Goal: Task Accomplishment & Management: Manage account settings

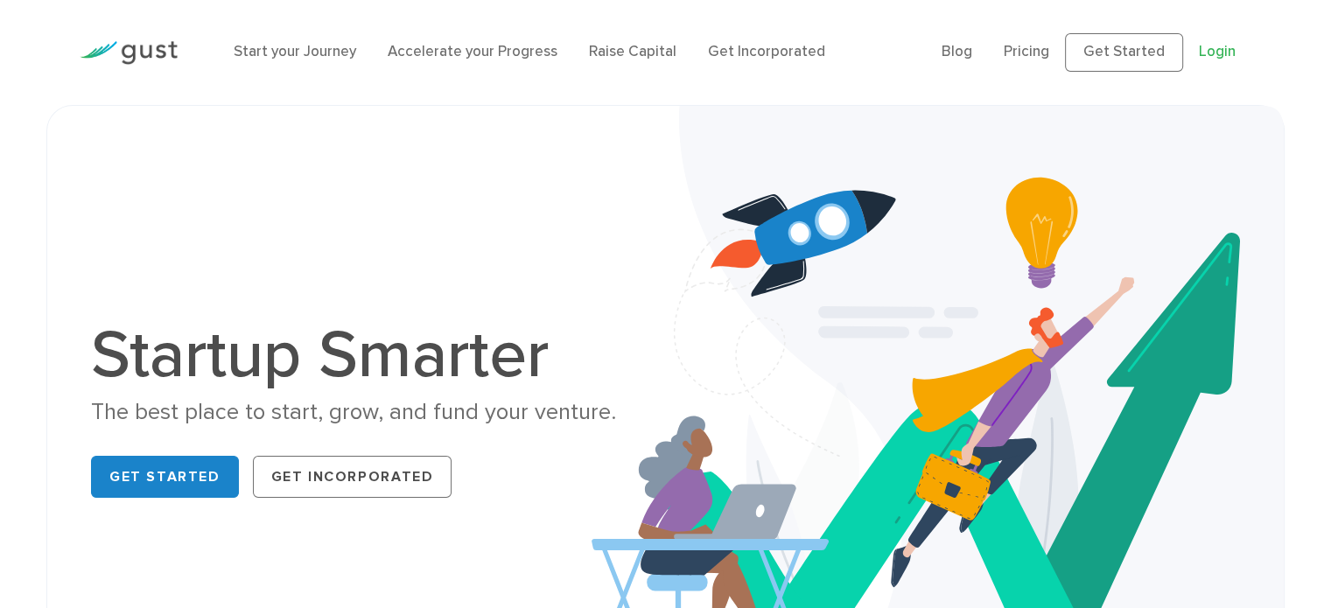
click at [1215, 58] on link "Login" at bounding box center [1217, 52] width 37 height 18
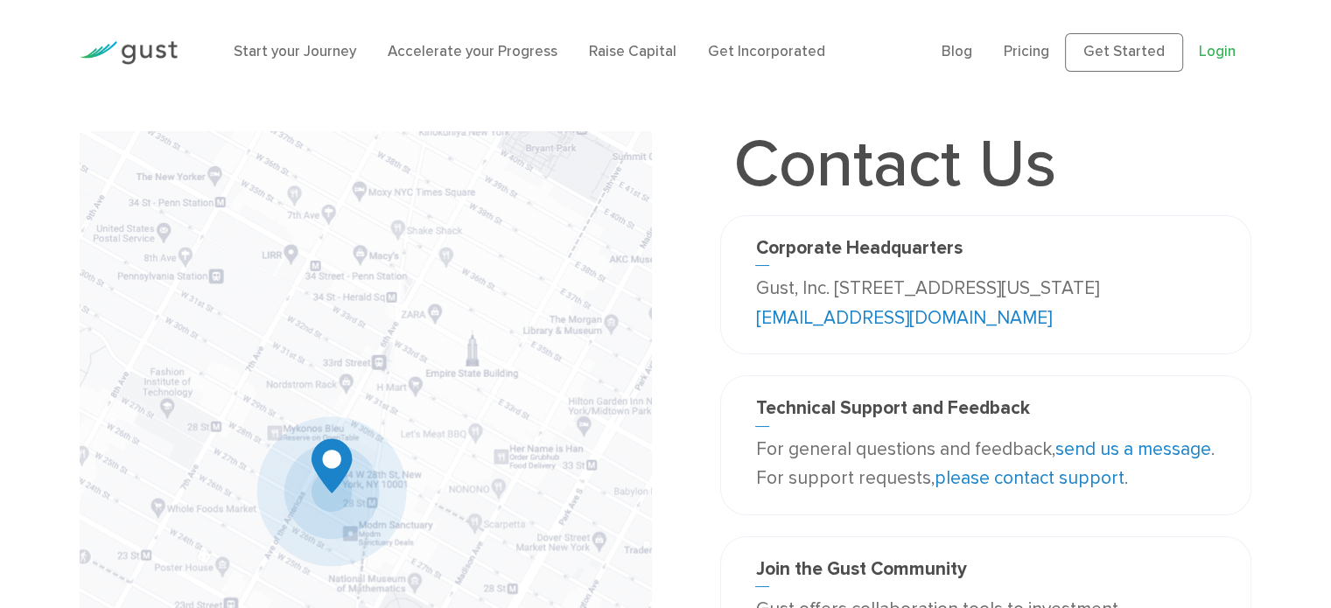
click at [1221, 58] on link "Login" at bounding box center [1217, 52] width 37 height 18
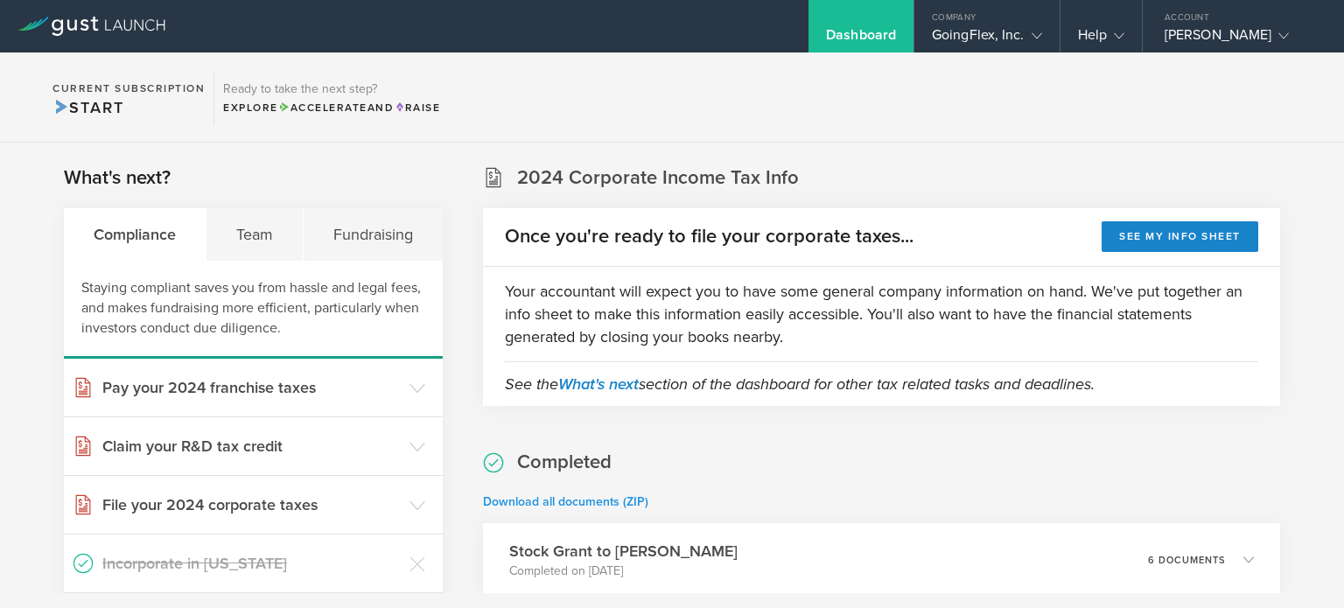
click at [602, 500] on link "Download all documents (ZIP)" at bounding box center [565, 502] width 165 height 15
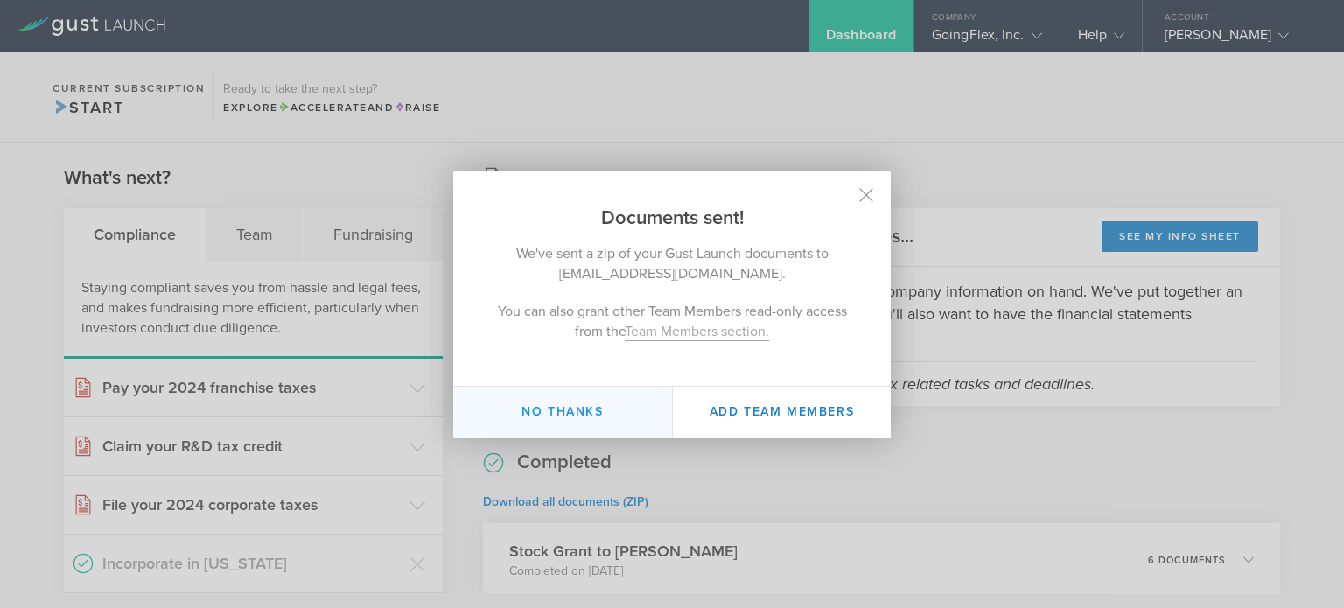
click at [585, 419] on button "No thanks" at bounding box center [562, 413] width 219 height 52
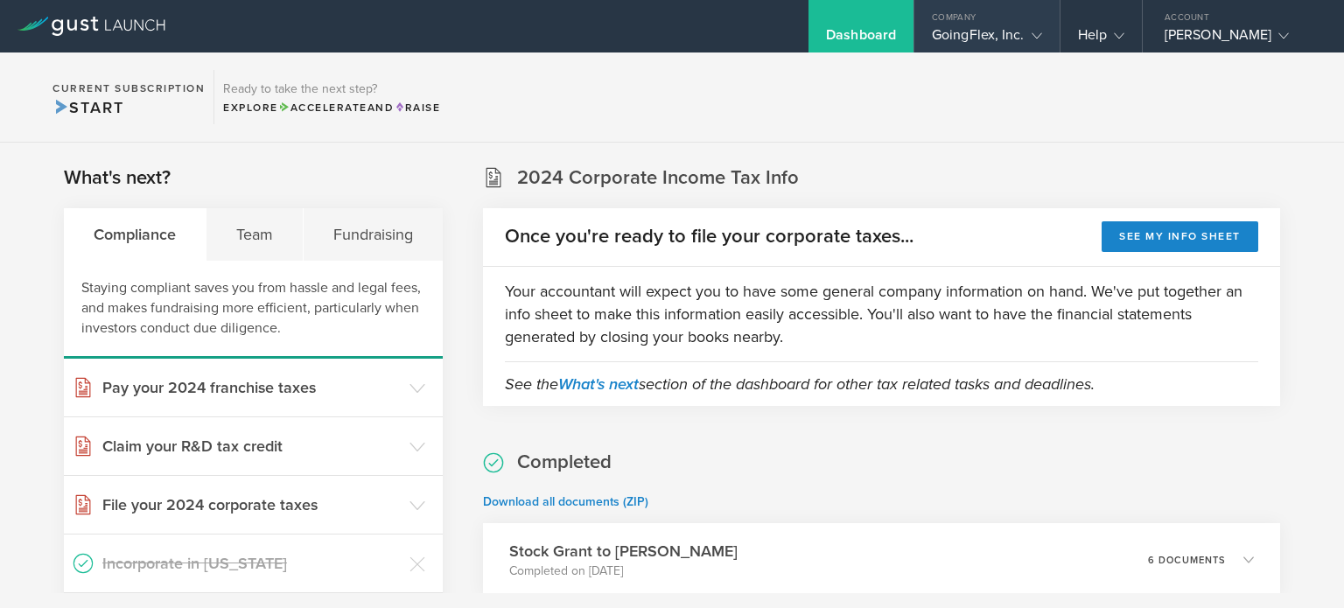
click at [1050, 36] on div "GoingFlex, Inc." at bounding box center [987, 39] width 145 height 26
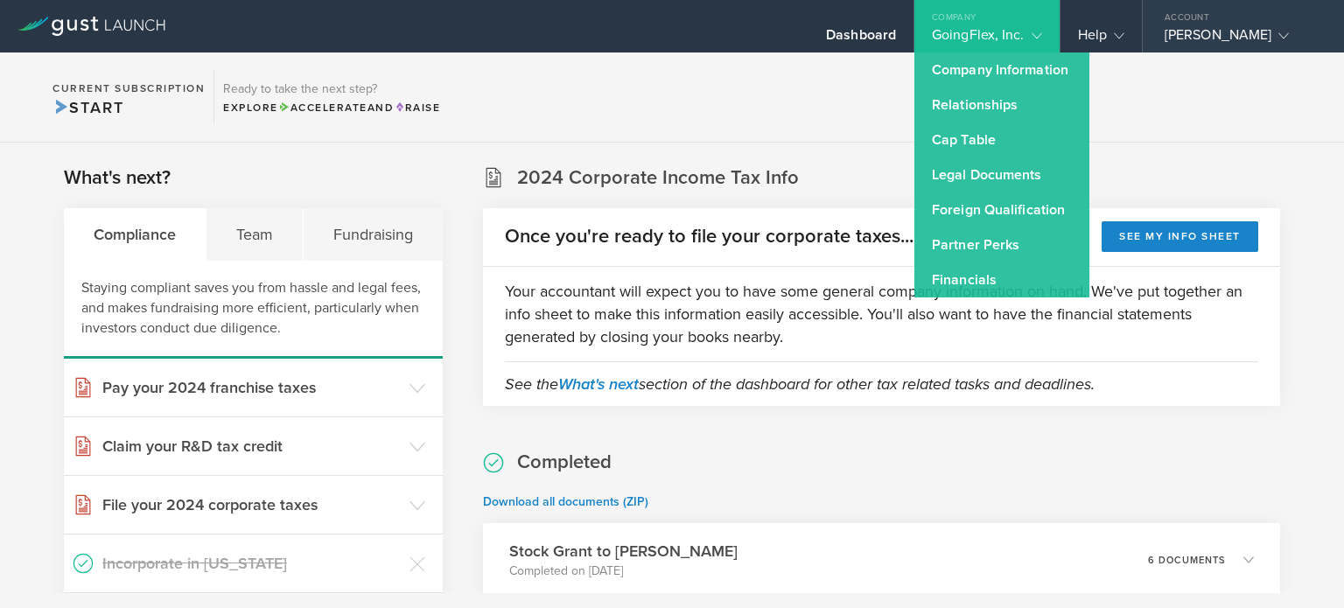
click at [1198, 31] on div "[PERSON_NAME]" at bounding box center [1239, 39] width 149 height 26
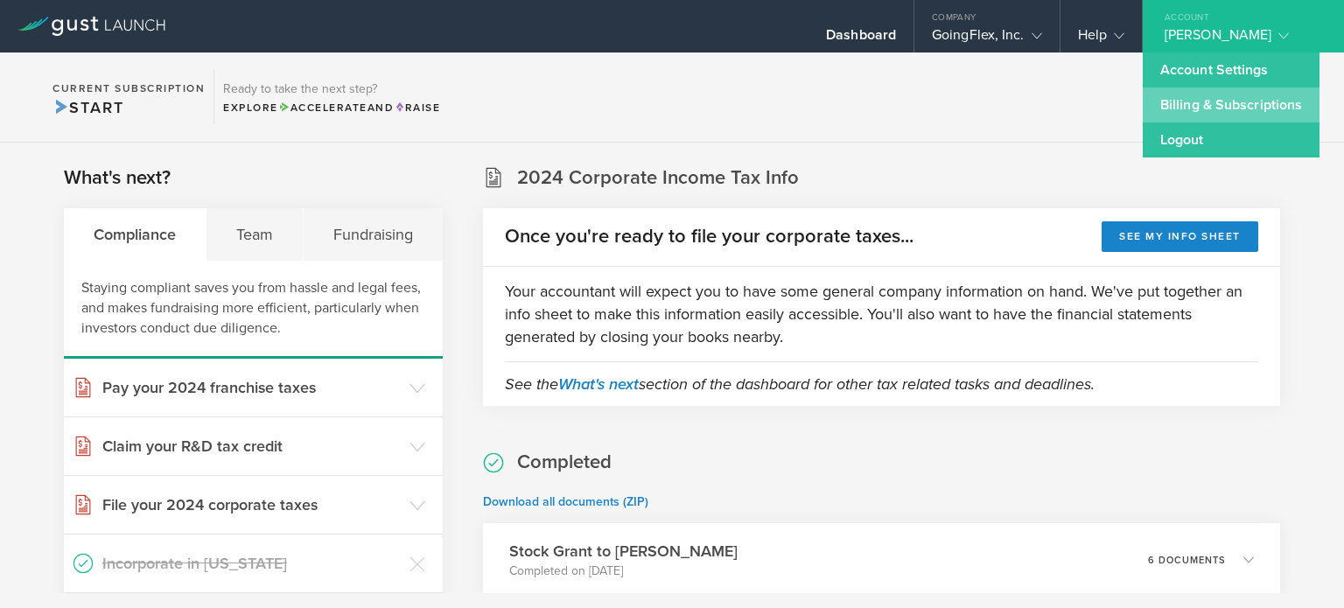
click at [1177, 91] on link "Billing & Subscriptions" at bounding box center [1231, 105] width 177 height 35
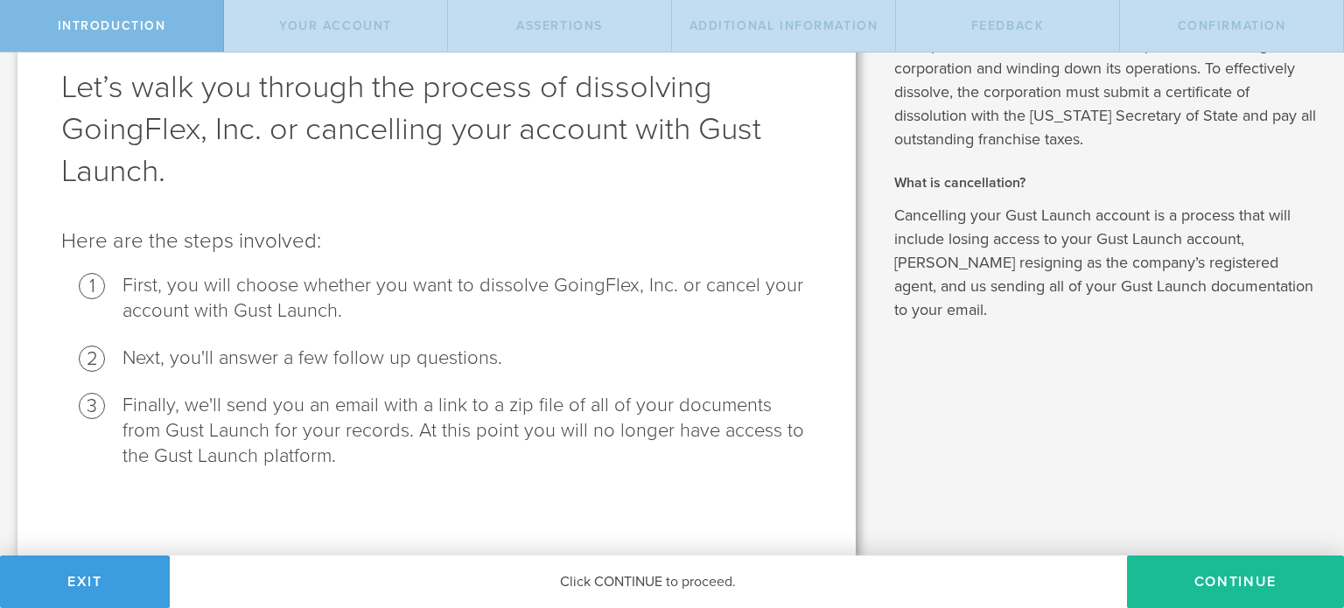
scroll to position [91, 0]
click at [1193, 565] on button "Continue" at bounding box center [1235, 582] width 217 height 53
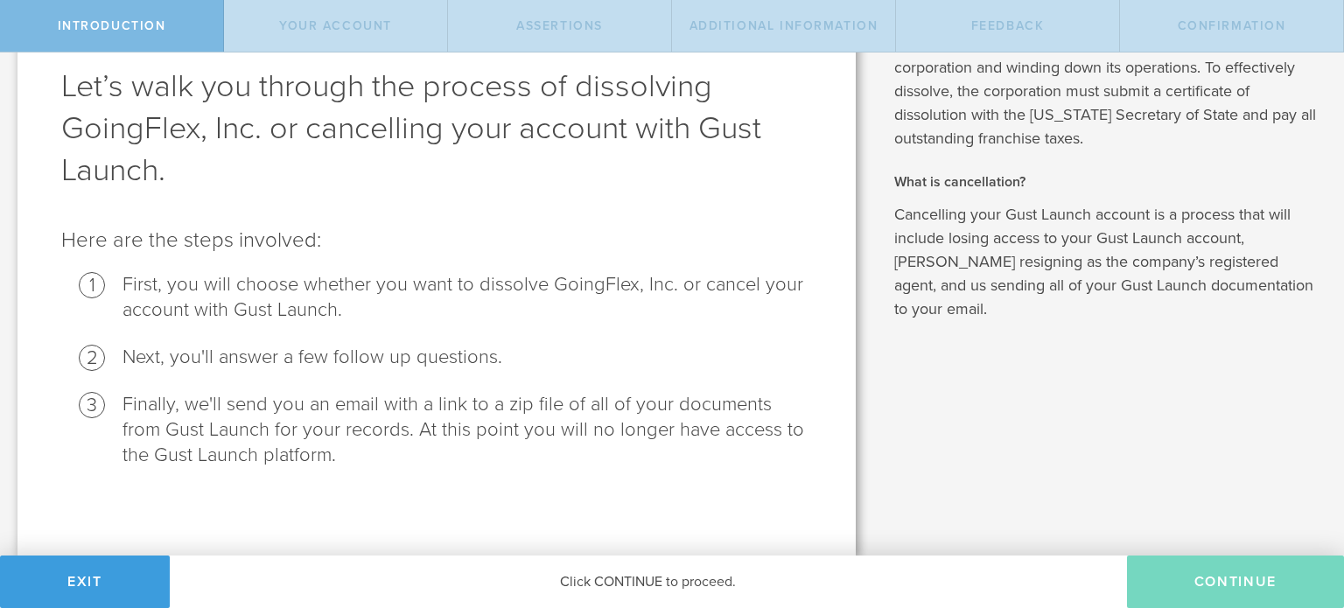
scroll to position [0, 0]
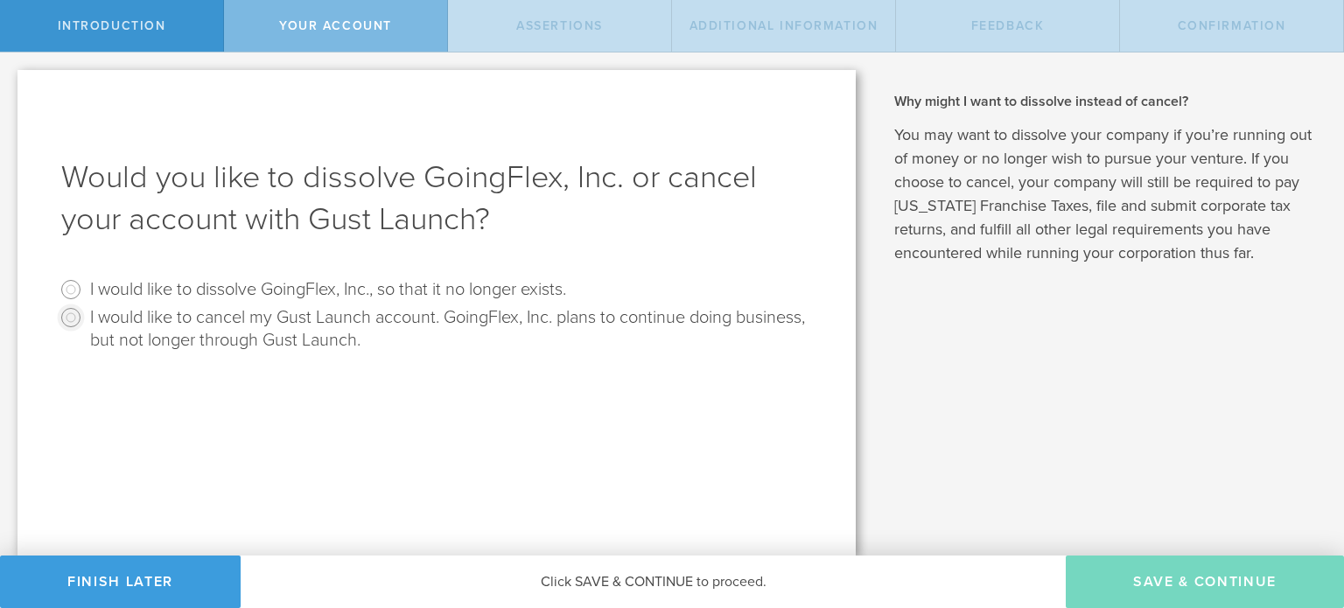
click at [70, 319] on input "I would like to cancel my Gust Launch account. GoingFlex, Inc. plans to continu…" at bounding box center [71, 318] width 28 height 28
radio input "true"
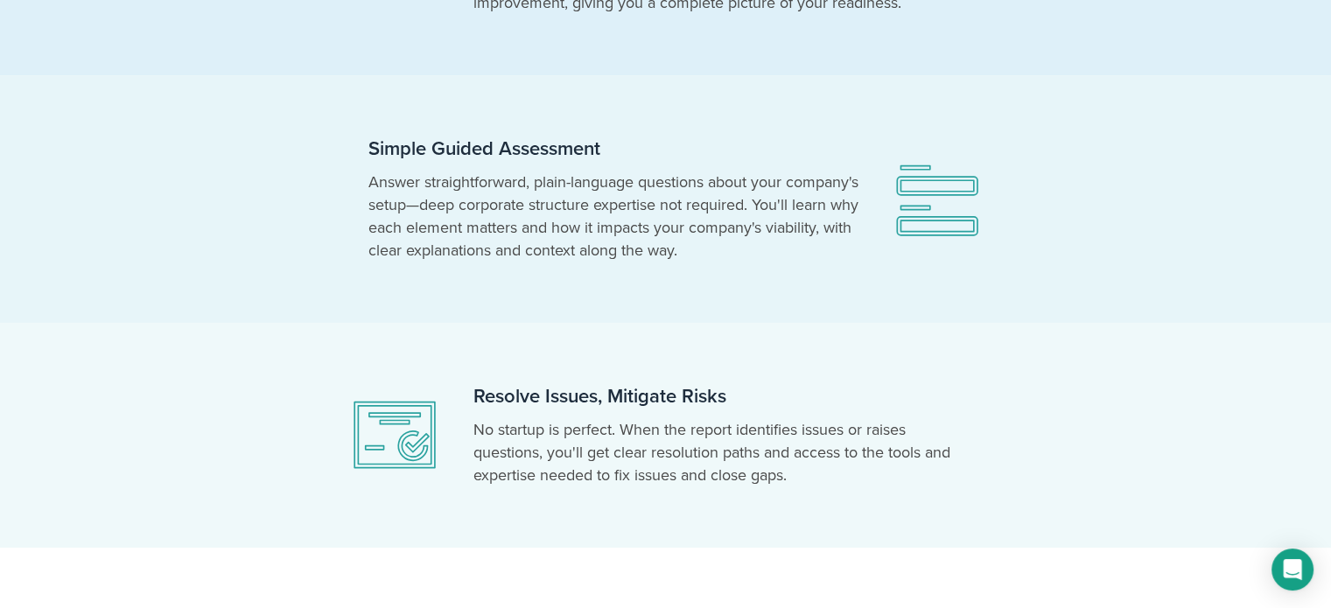
scroll to position [350, 0]
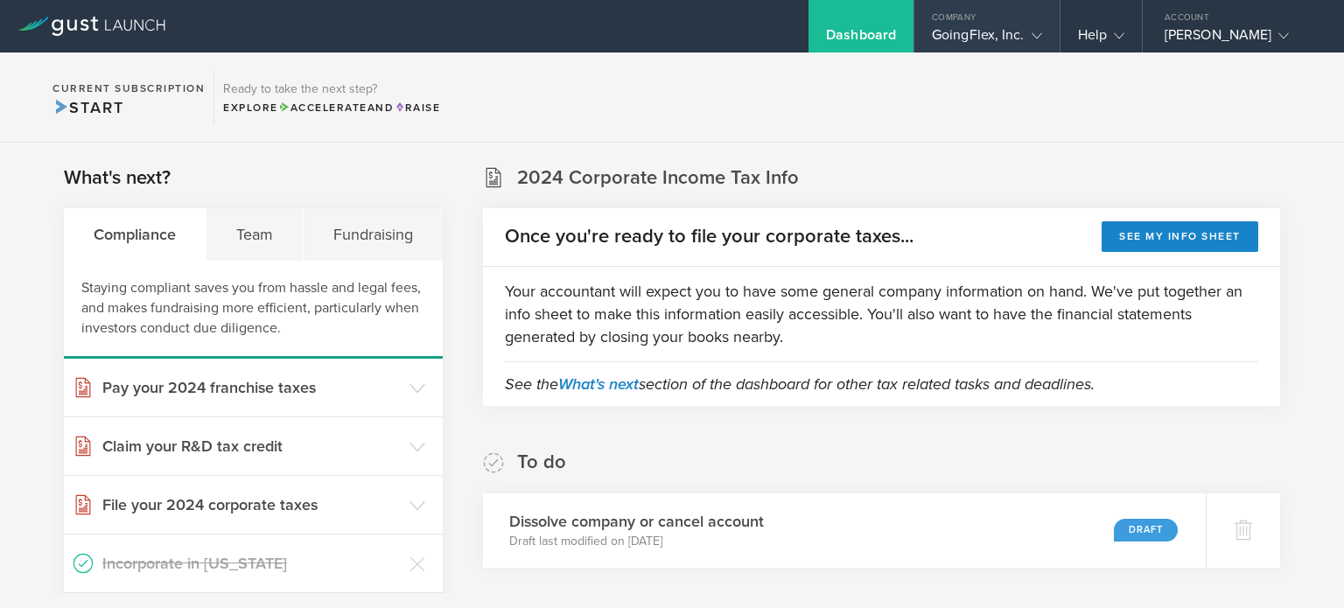
click at [1042, 38] on icon at bounding box center [1037, 36] width 11 height 11
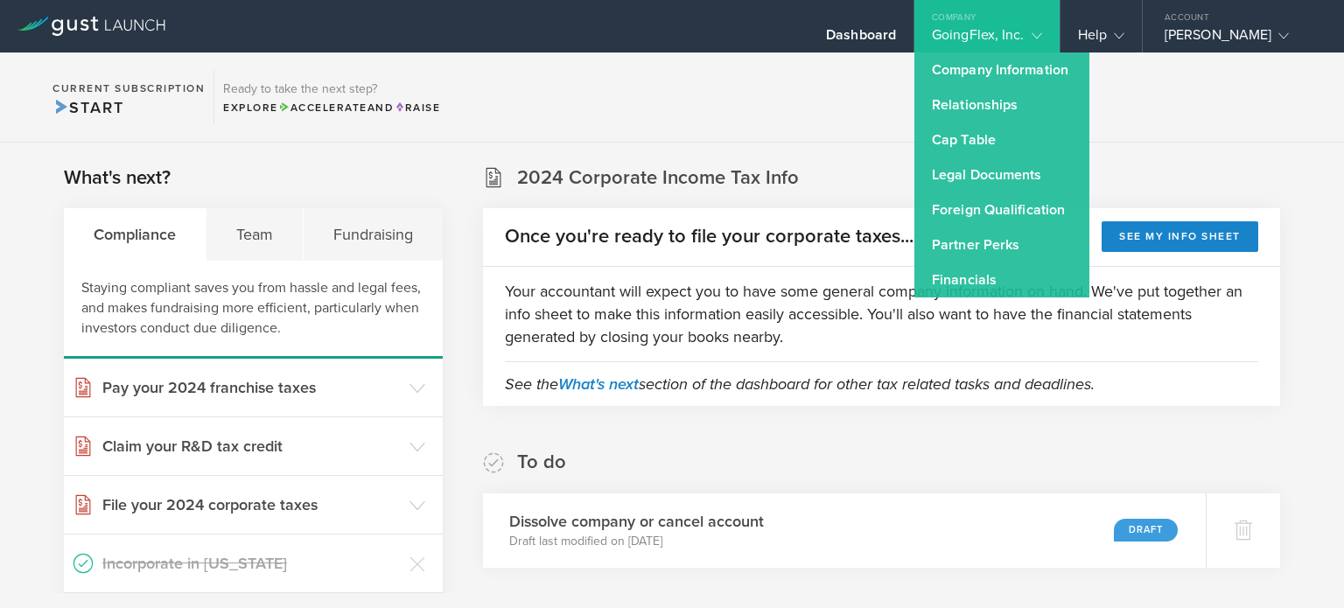
click at [1042, 38] on icon at bounding box center [1037, 36] width 11 height 11
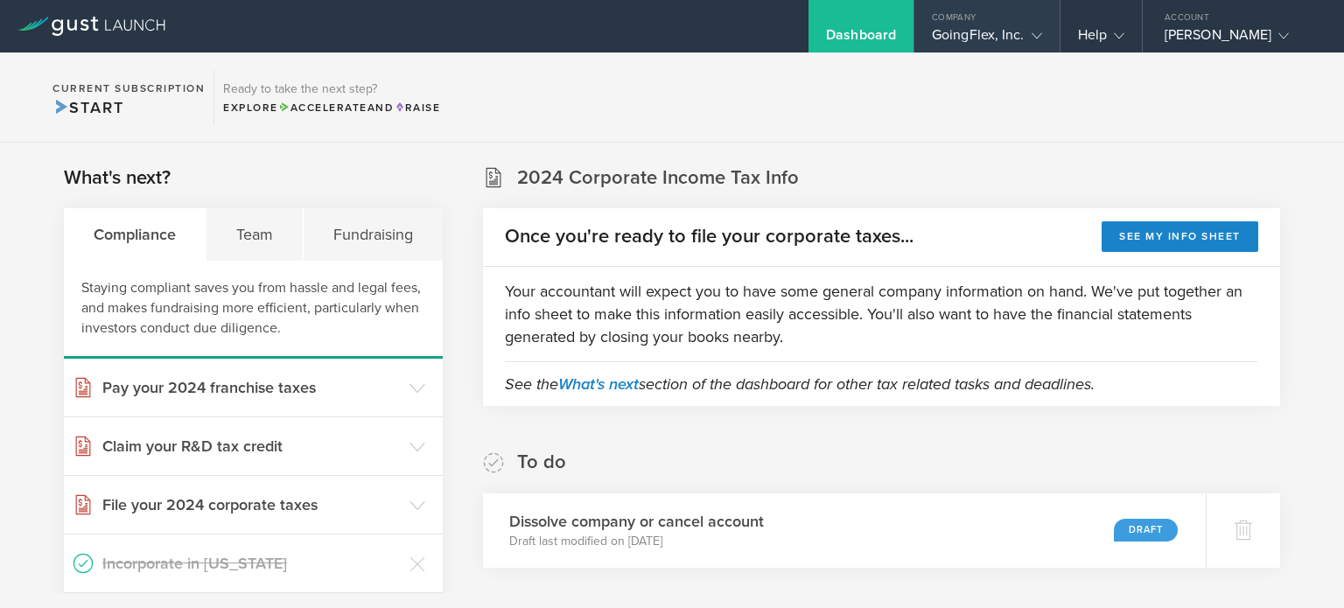
click at [973, 32] on div "GoingFlex, Inc." at bounding box center [987, 39] width 110 height 26
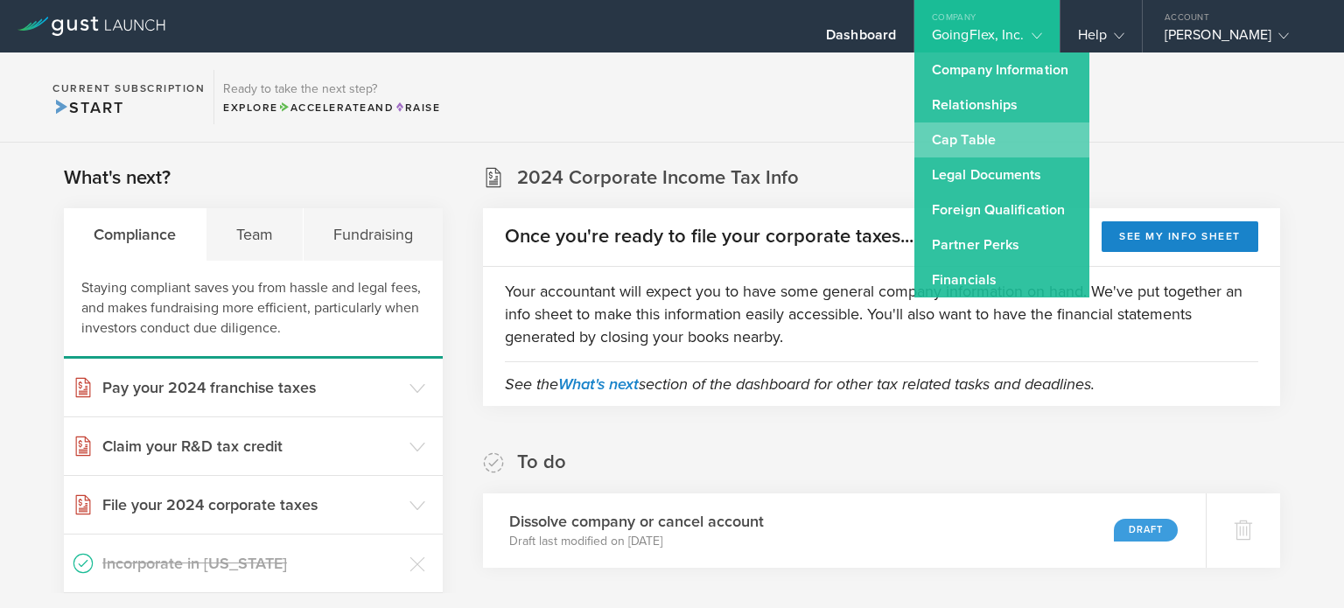
click at [939, 133] on link "Cap Table" at bounding box center [1002, 140] width 175 height 35
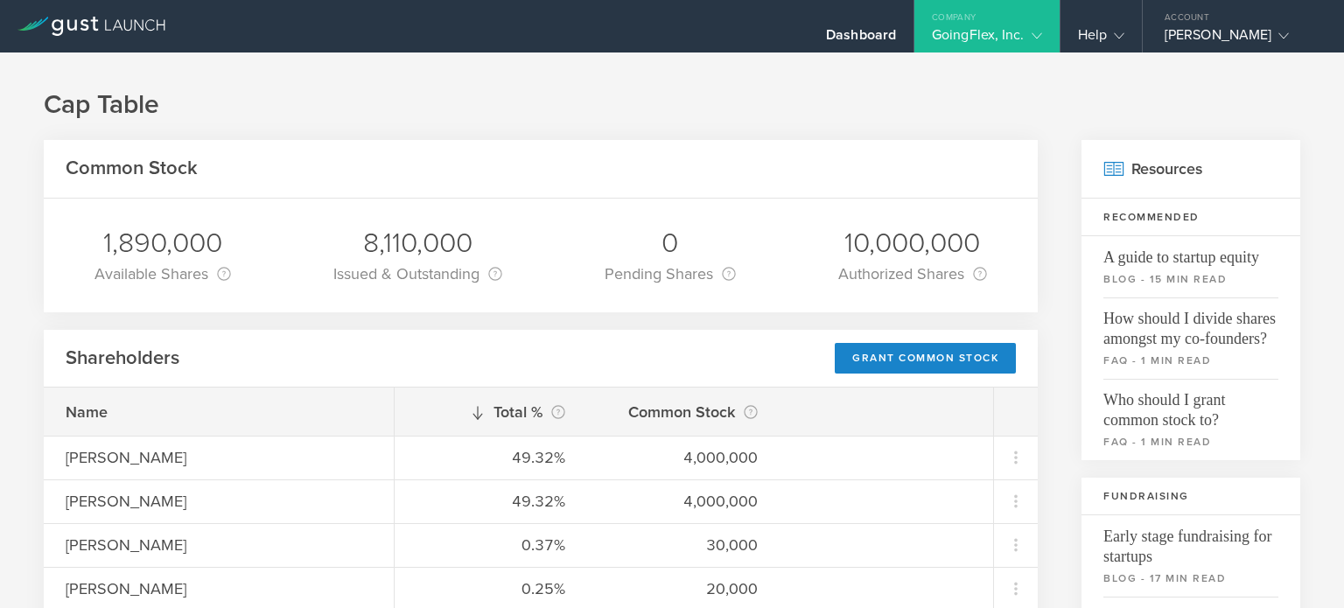
click at [1023, 36] on div "GoingFlex, Inc." at bounding box center [987, 39] width 110 height 26
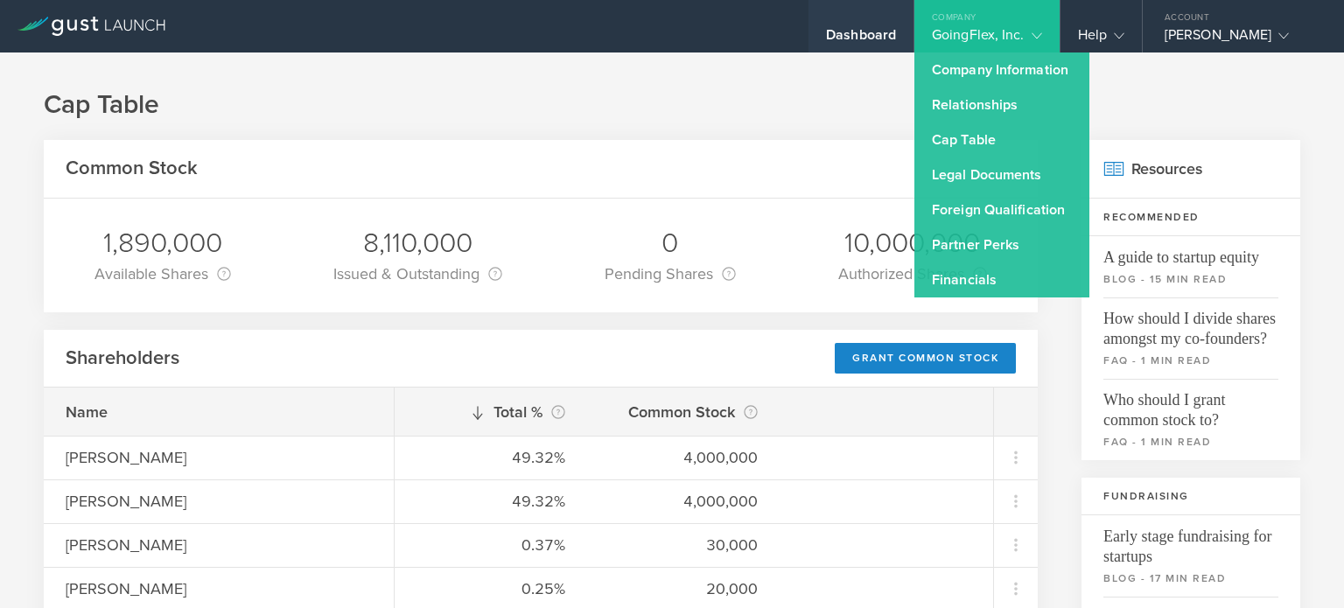
click at [895, 41] on div "Dashboard" at bounding box center [861, 39] width 70 height 26
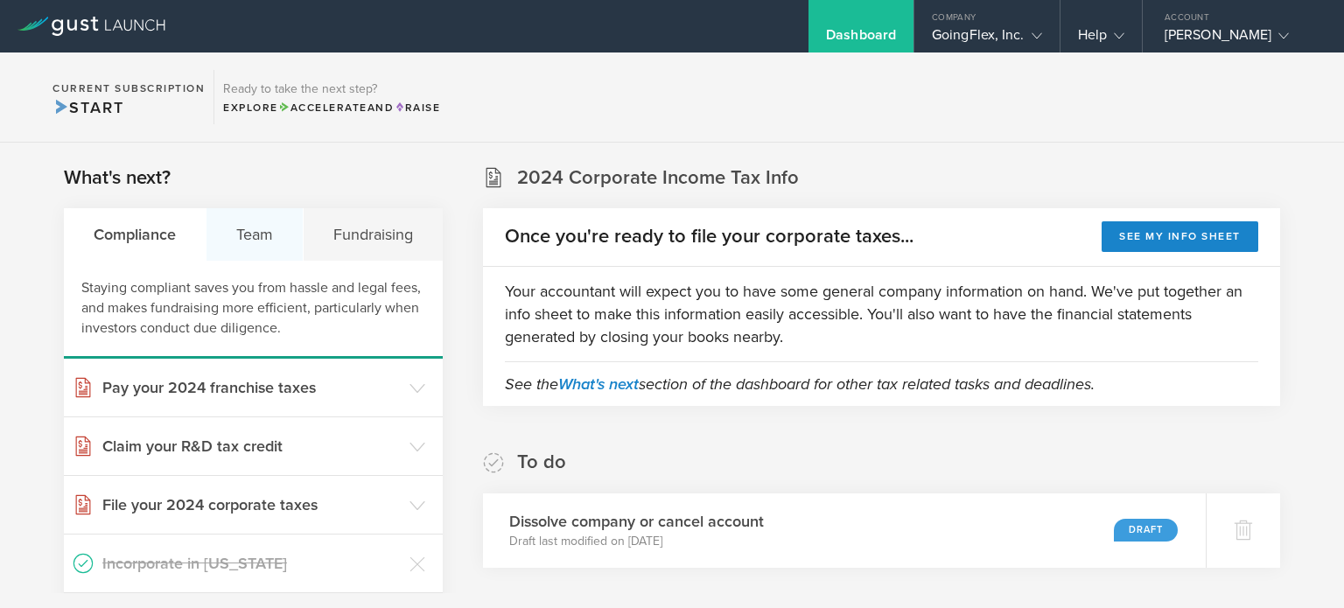
click at [264, 228] on div "Team" at bounding box center [255, 234] width 97 height 53
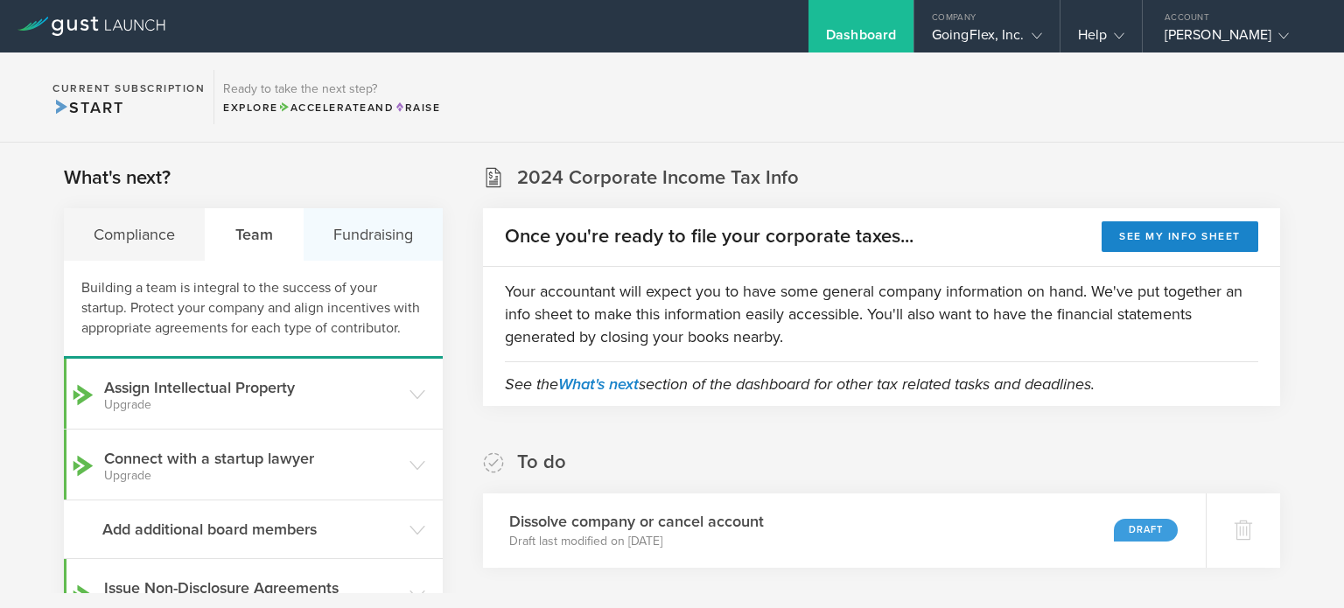
click at [375, 232] on div "Fundraising" at bounding box center [373, 234] width 139 height 53
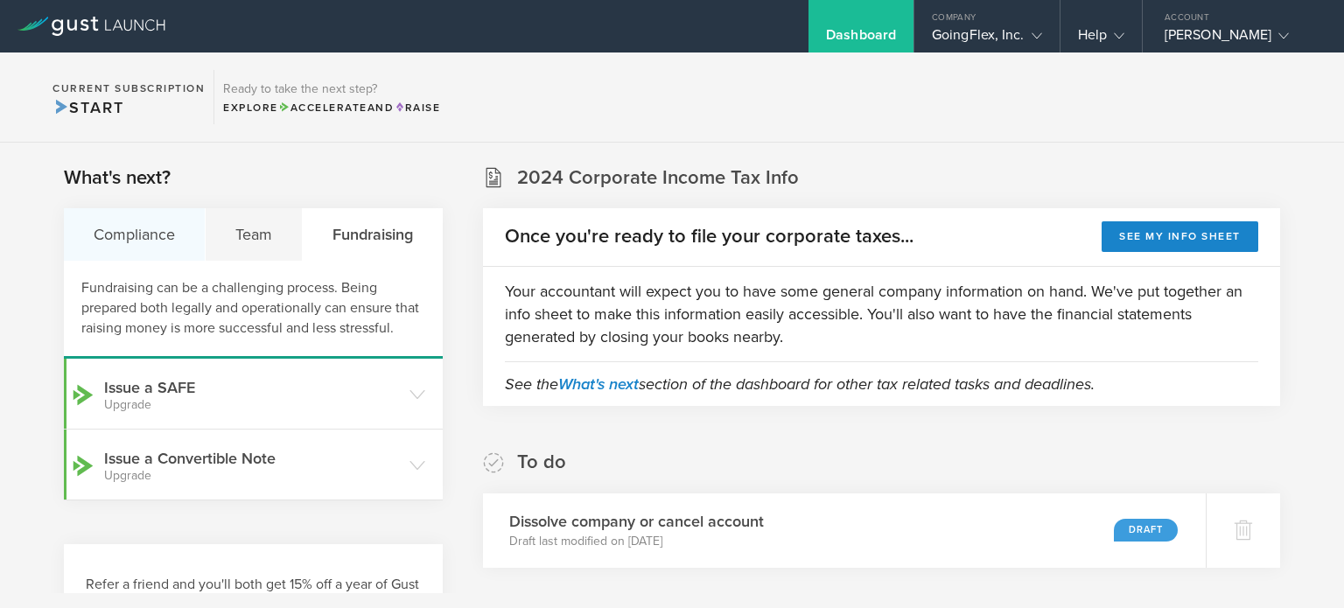
click at [143, 232] on div "Compliance" at bounding box center [135, 234] width 142 height 53
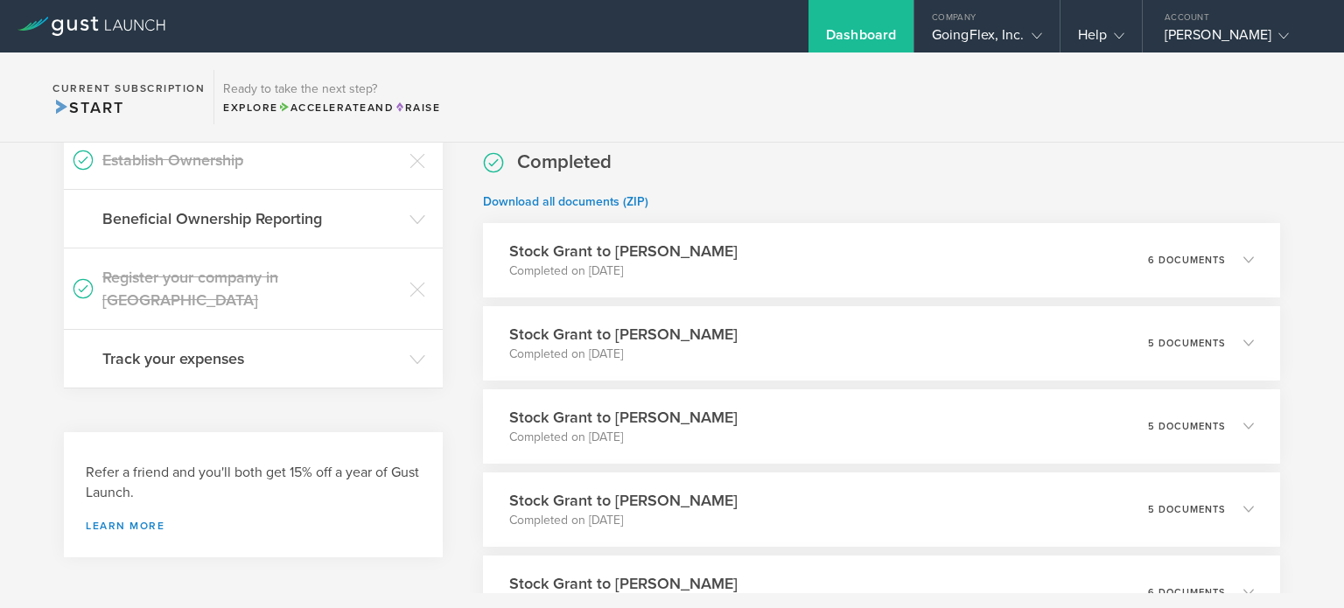
scroll to position [175, 0]
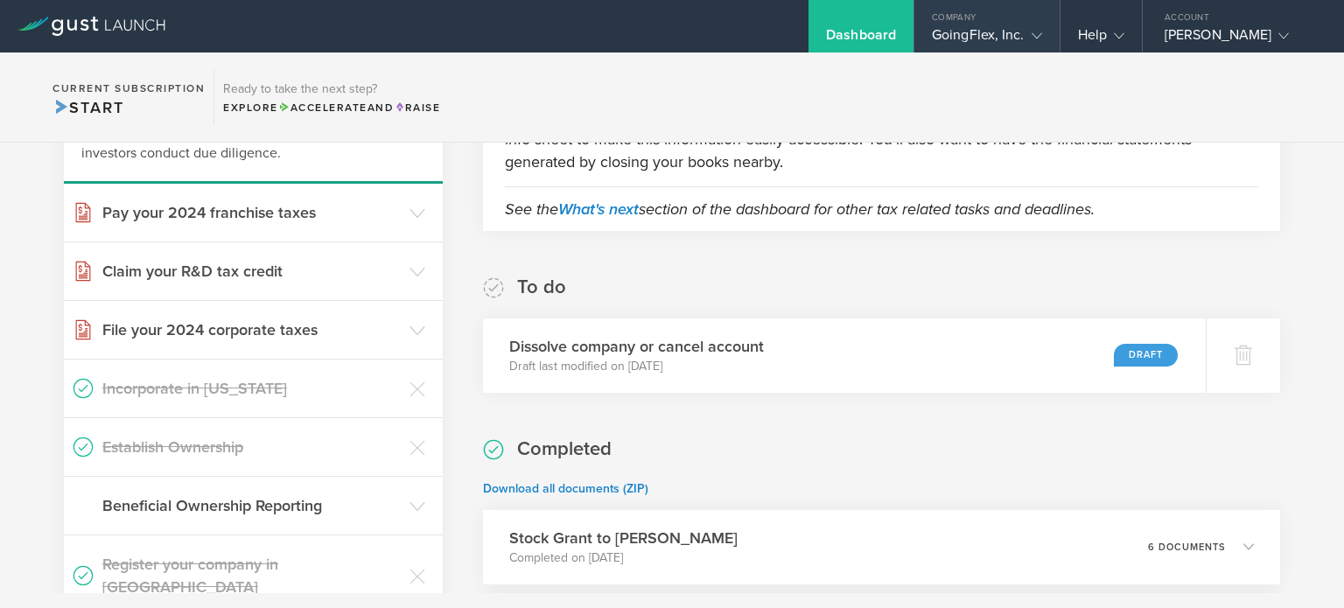
click at [1026, 43] on gust-icon at bounding box center [1034, 35] width 18 height 18
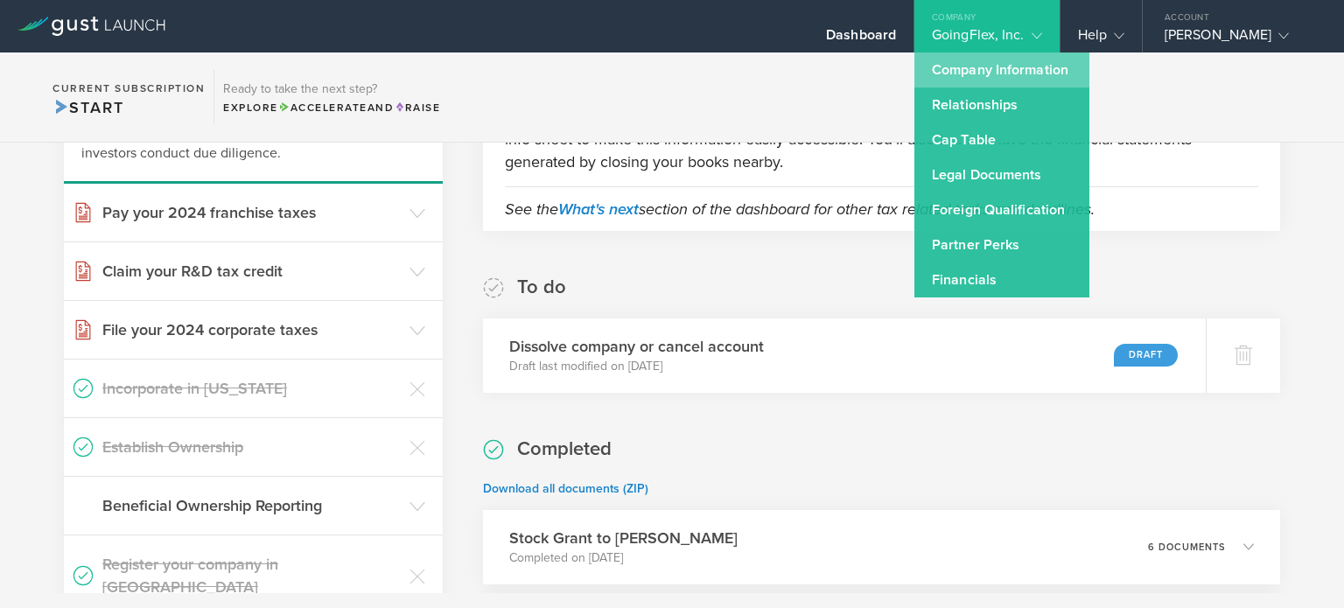
click at [986, 70] on link "Company Information" at bounding box center [1002, 70] width 175 height 35
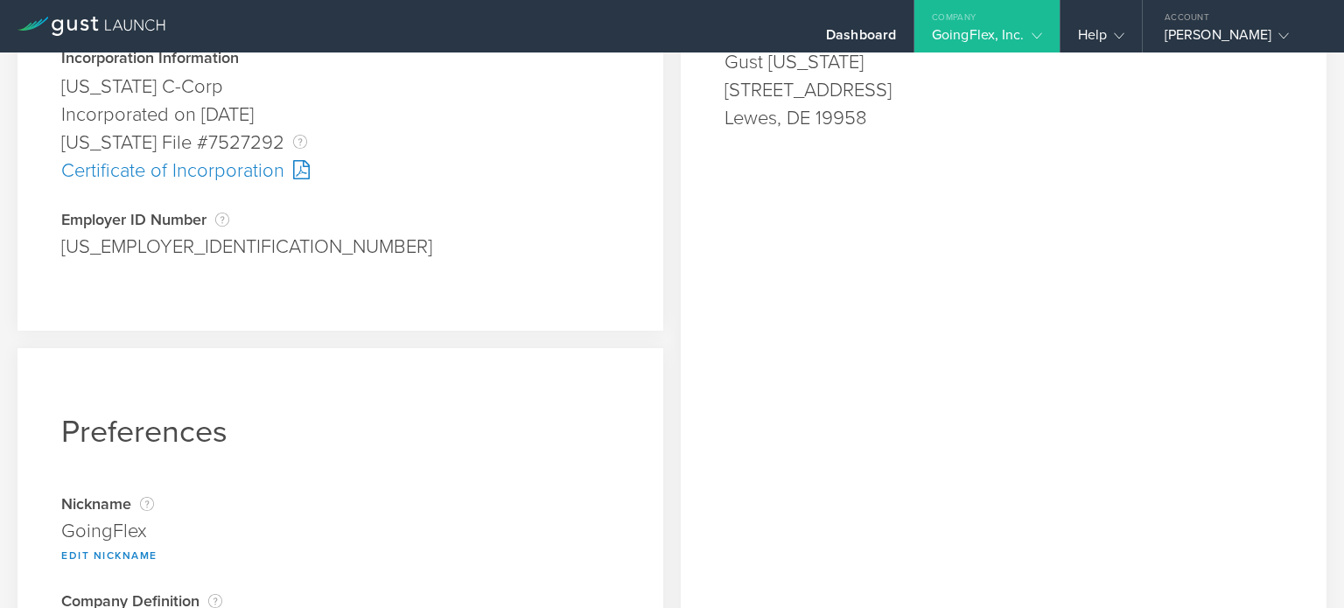
scroll to position [259, 0]
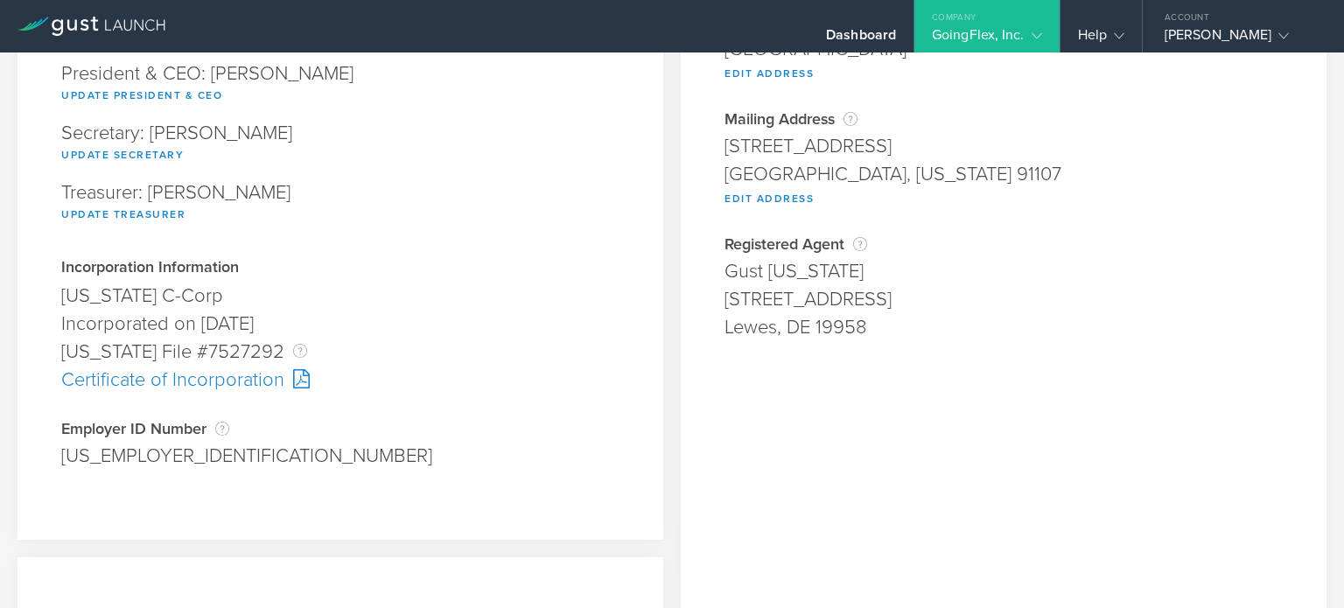
click at [1025, 31] on gust-icon at bounding box center [1034, 35] width 18 height 18
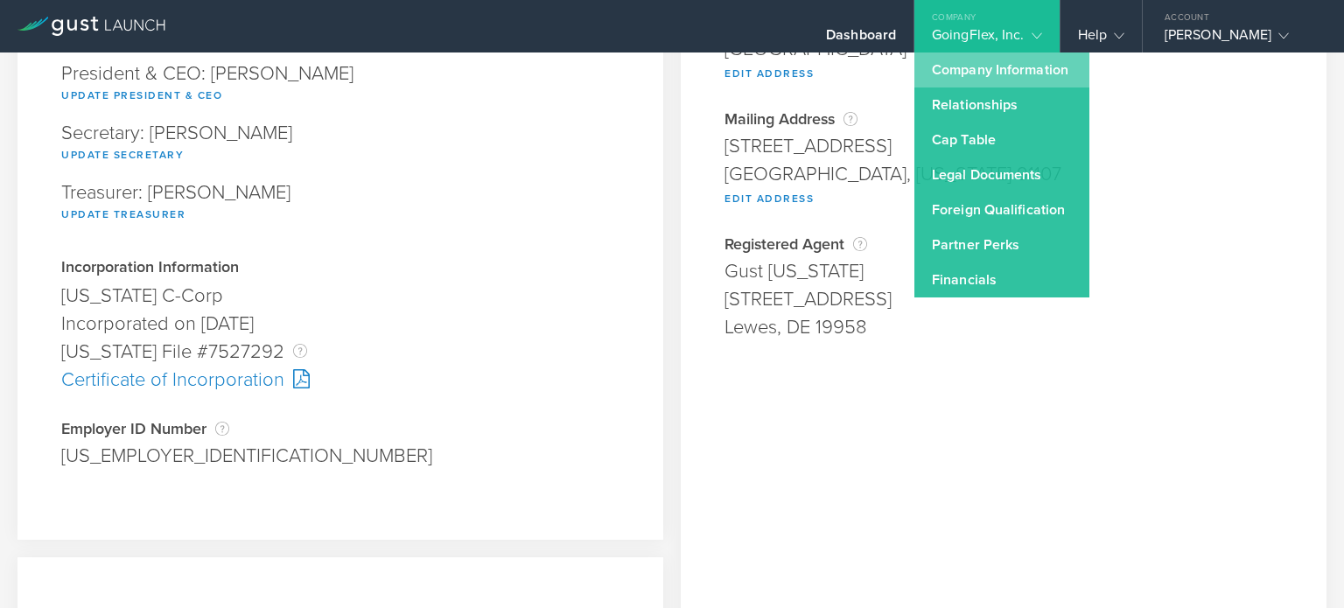
click at [988, 64] on link "Company Information" at bounding box center [1002, 70] width 175 height 35
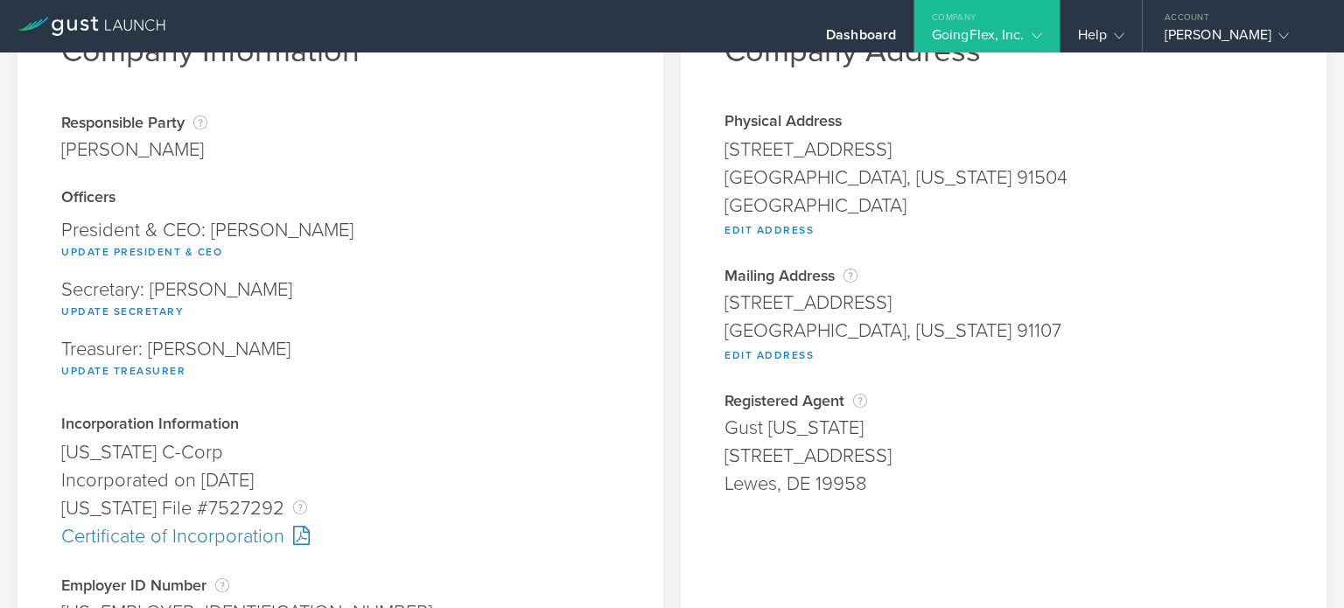
scroll to position [0, 0]
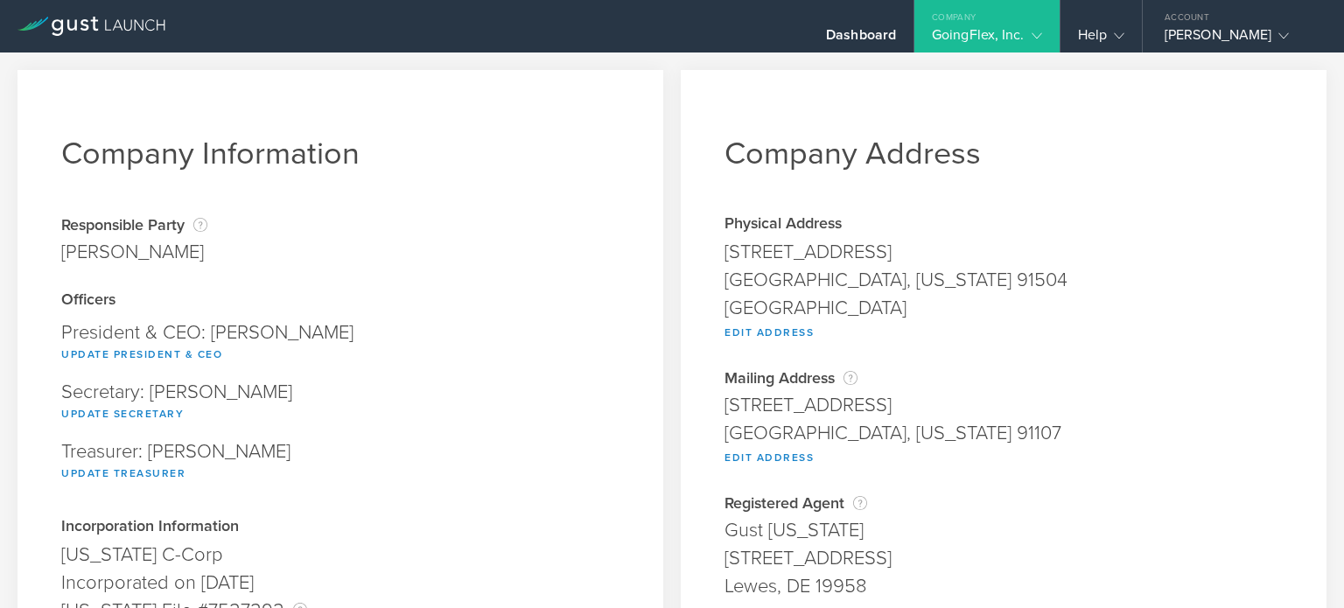
click at [1043, 39] on div "GoingFlex, Inc." at bounding box center [987, 39] width 145 height 26
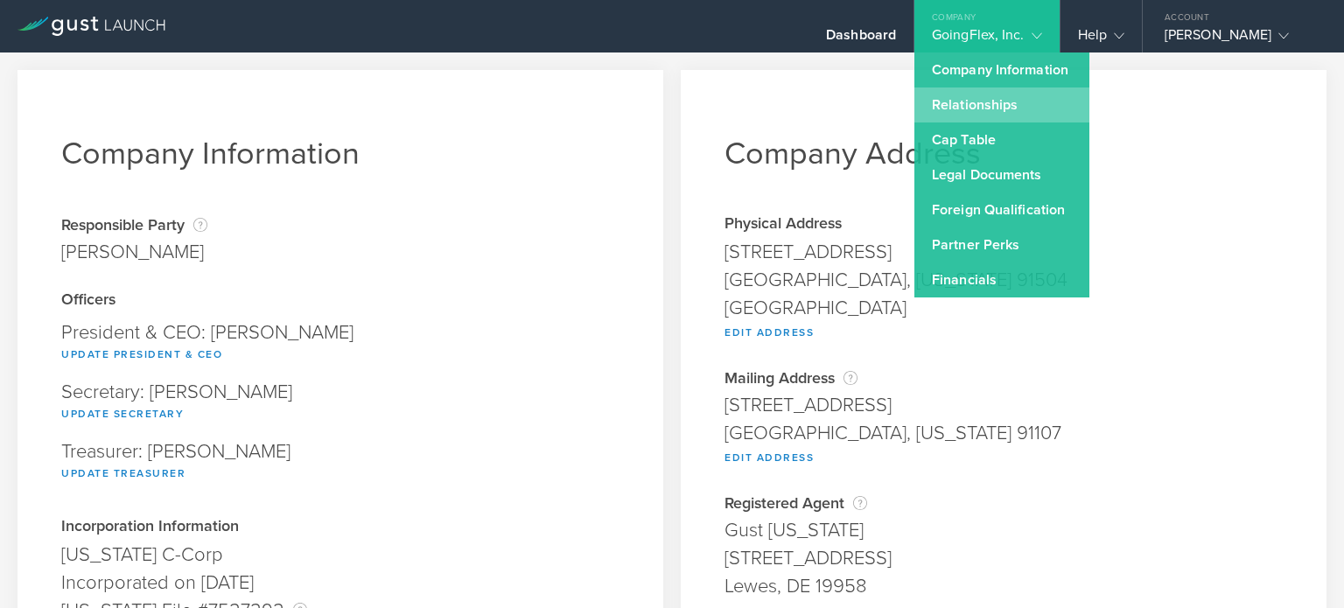
click at [965, 95] on link "Relationships" at bounding box center [1002, 105] width 175 height 35
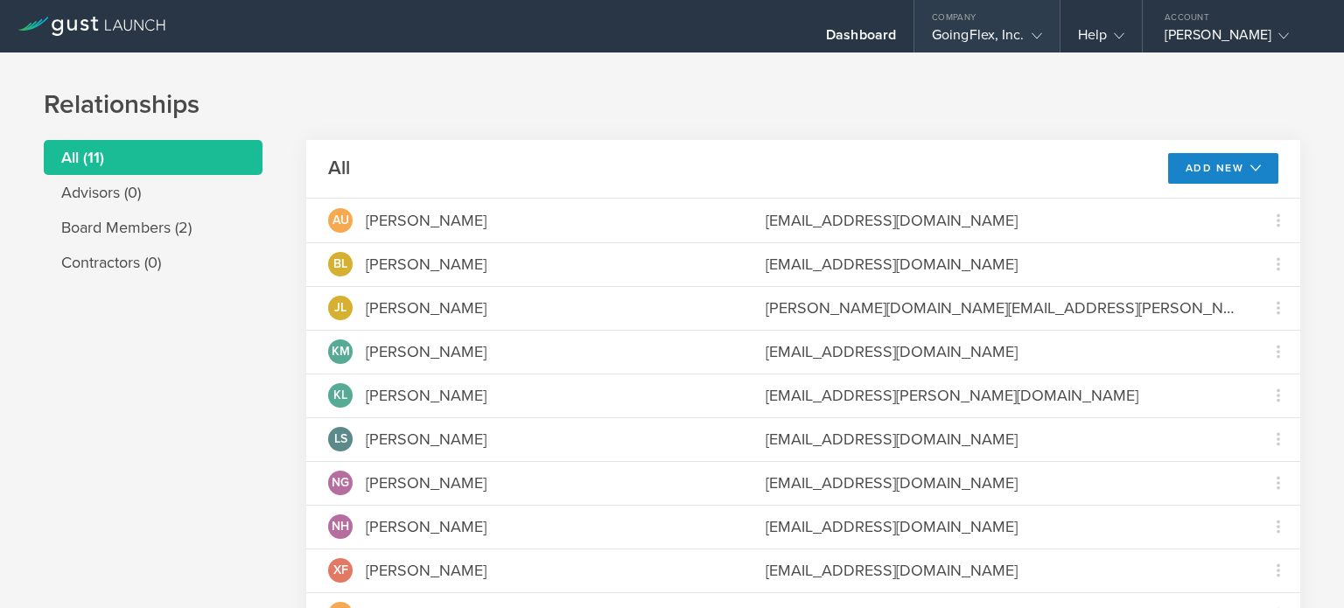
click at [1025, 38] on gust-icon at bounding box center [1034, 35] width 18 height 18
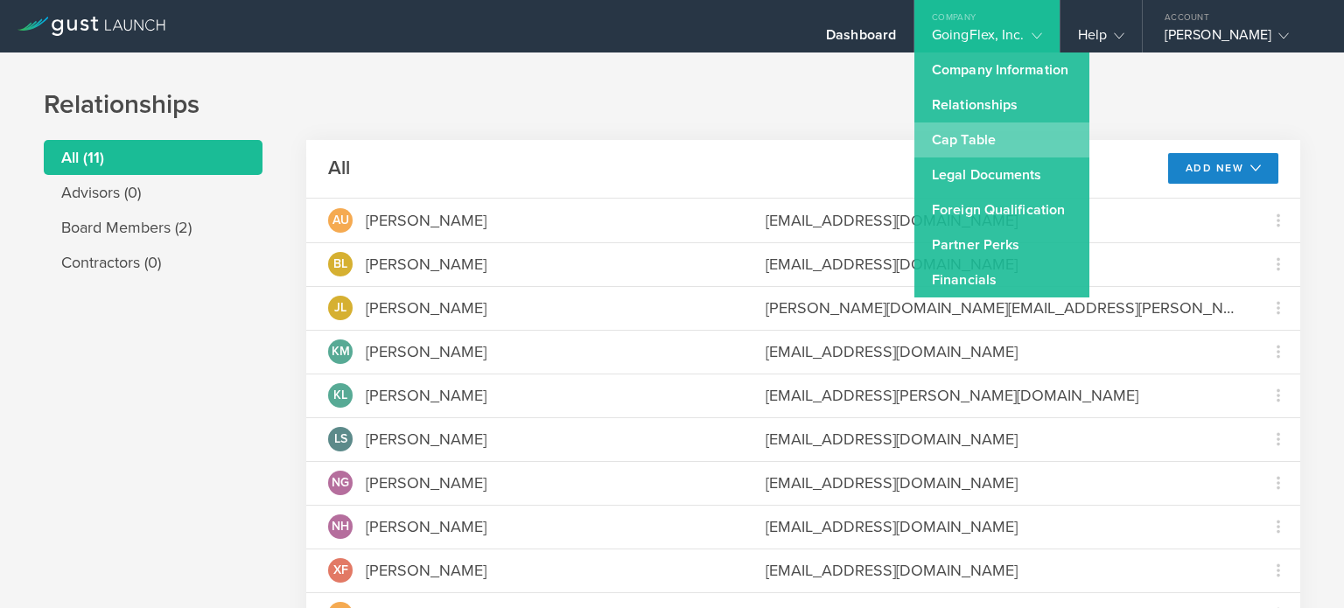
click at [965, 136] on link "Cap Table" at bounding box center [1002, 140] width 175 height 35
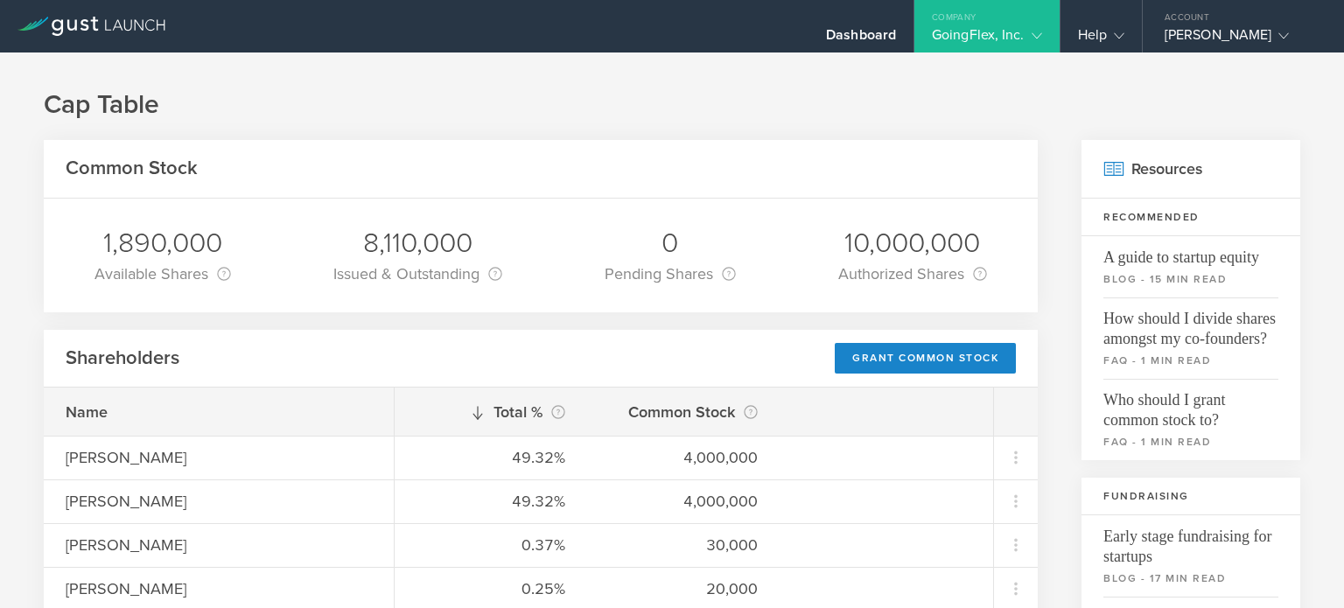
drag, startPoint x: 871, startPoint y: 111, endPoint x: 830, endPoint y: 102, distance: 42.3
click at [830, 102] on h1 "Cap Table" at bounding box center [672, 105] width 1257 height 35
drag, startPoint x: 816, startPoint y: 109, endPoint x: 797, endPoint y: 115, distance: 19.1
click at [797, 115] on h1 "Cap Table" at bounding box center [672, 105] width 1257 height 35
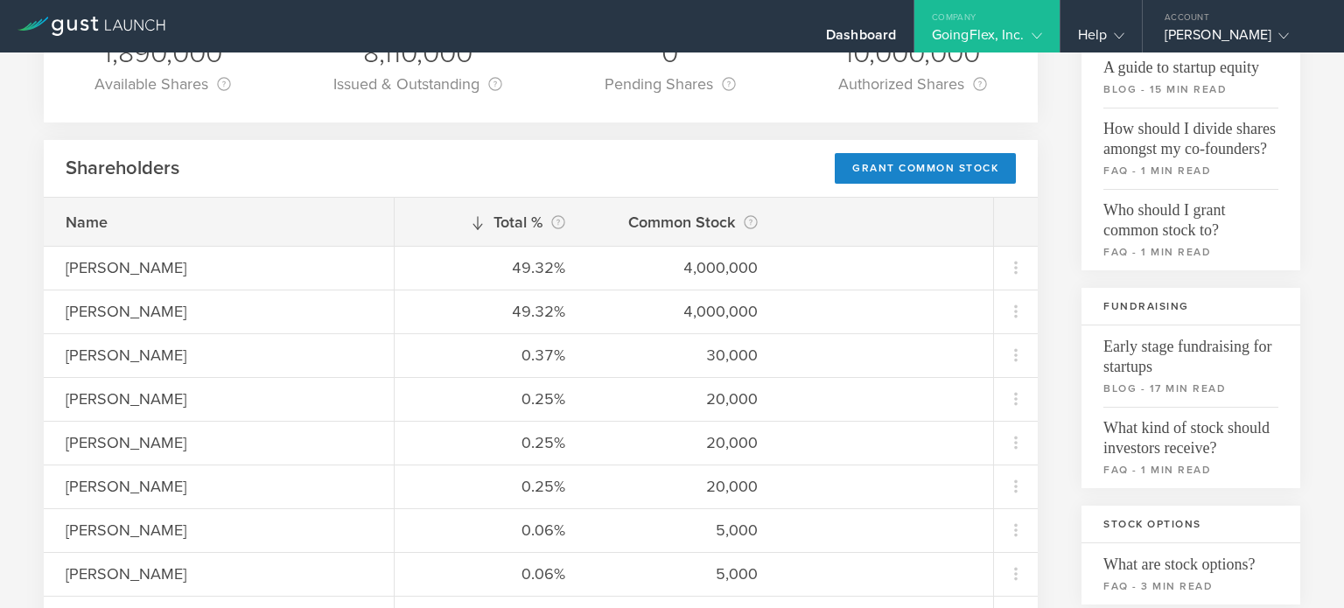
scroll to position [88, 0]
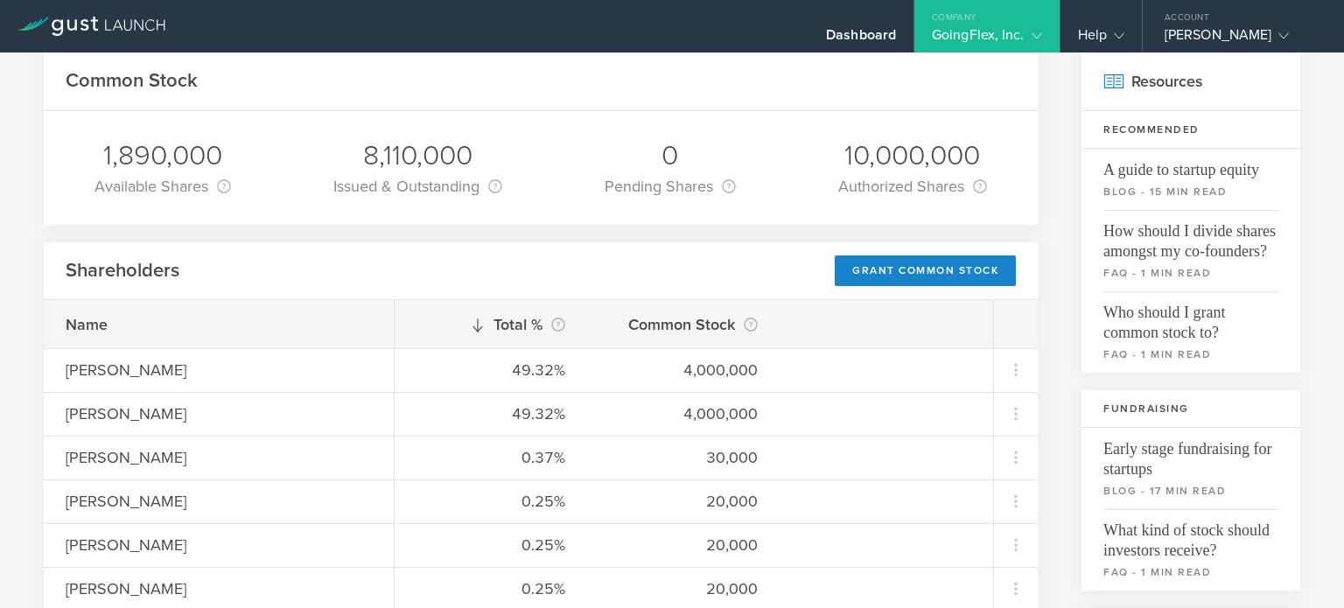
click at [1007, 34] on div "GoingFlex, Inc." at bounding box center [987, 39] width 110 height 26
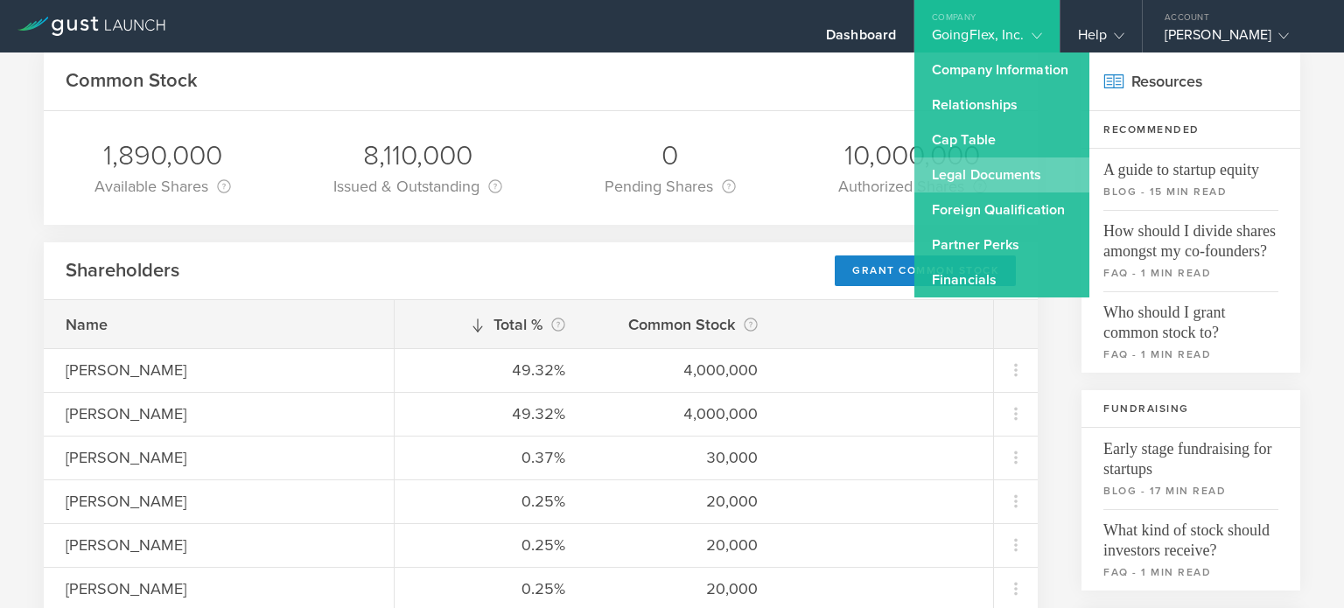
click at [946, 164] on link "Legal Documents" at bounding box center [1002, 175] width 175 height 35
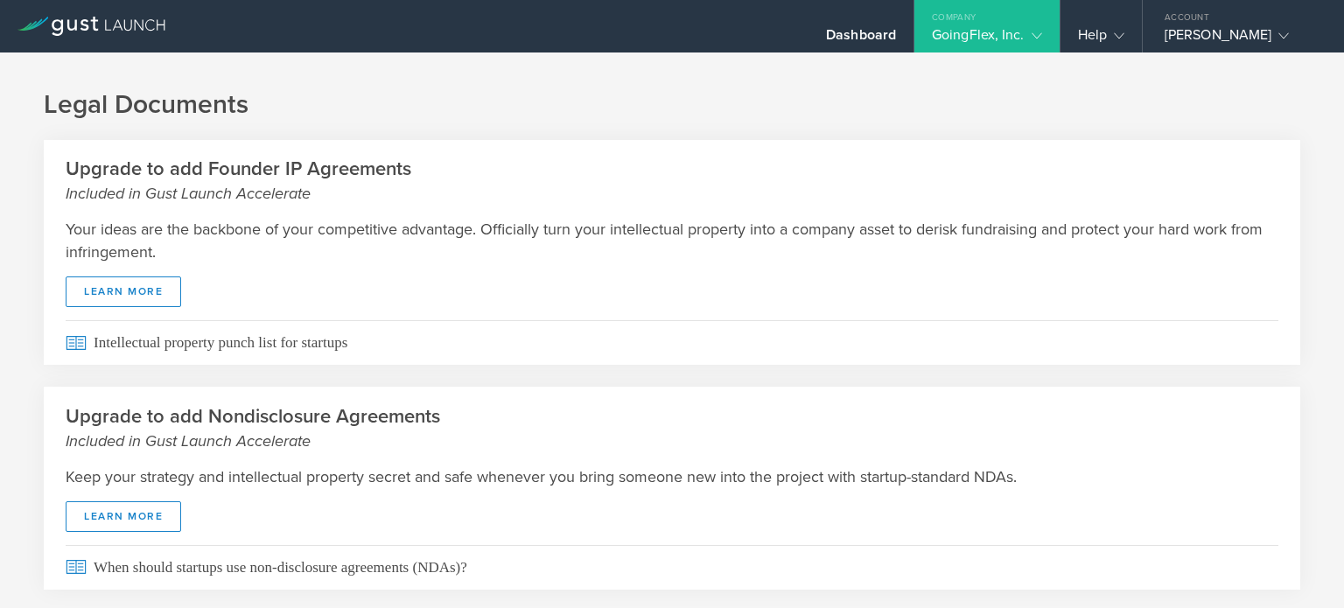
click at [971, 26] on div "GoingFlex, Inc." at bounding box center [987, 39] width 110 height 26
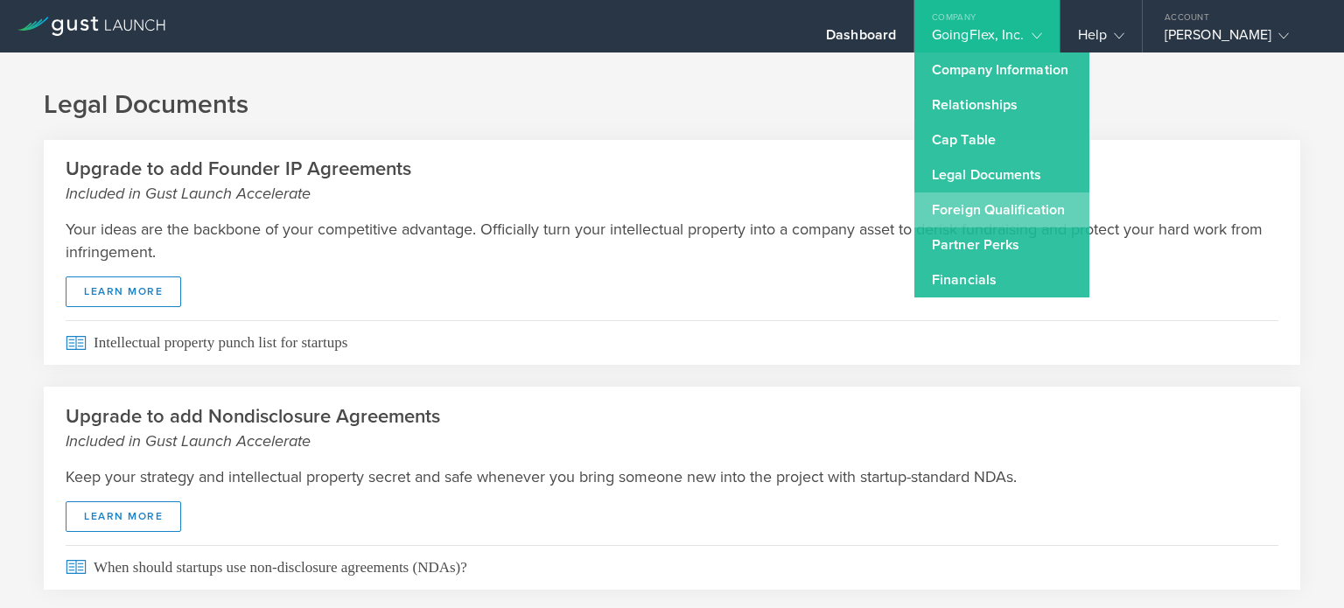
click at [980, 199] on link "Foreign Qualification" at bounding box center [1002, 210] width 175 height 35
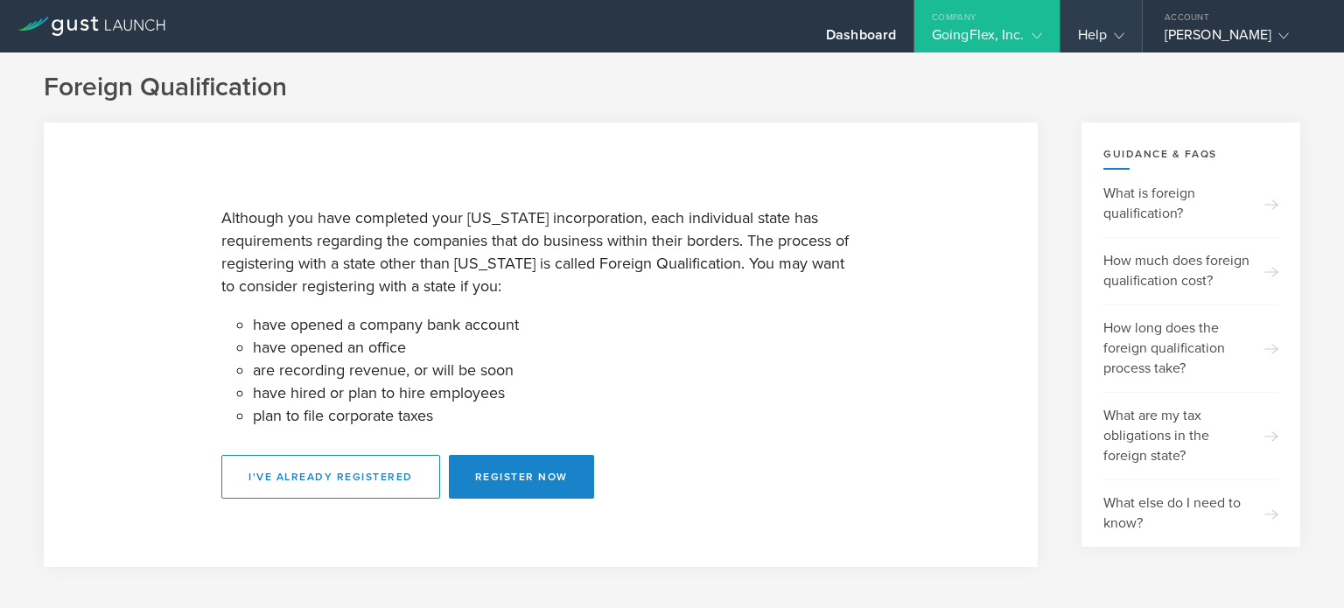
click at [1061, 41] on div "Help" at bounding box center [1101, 26] width 81 height 53
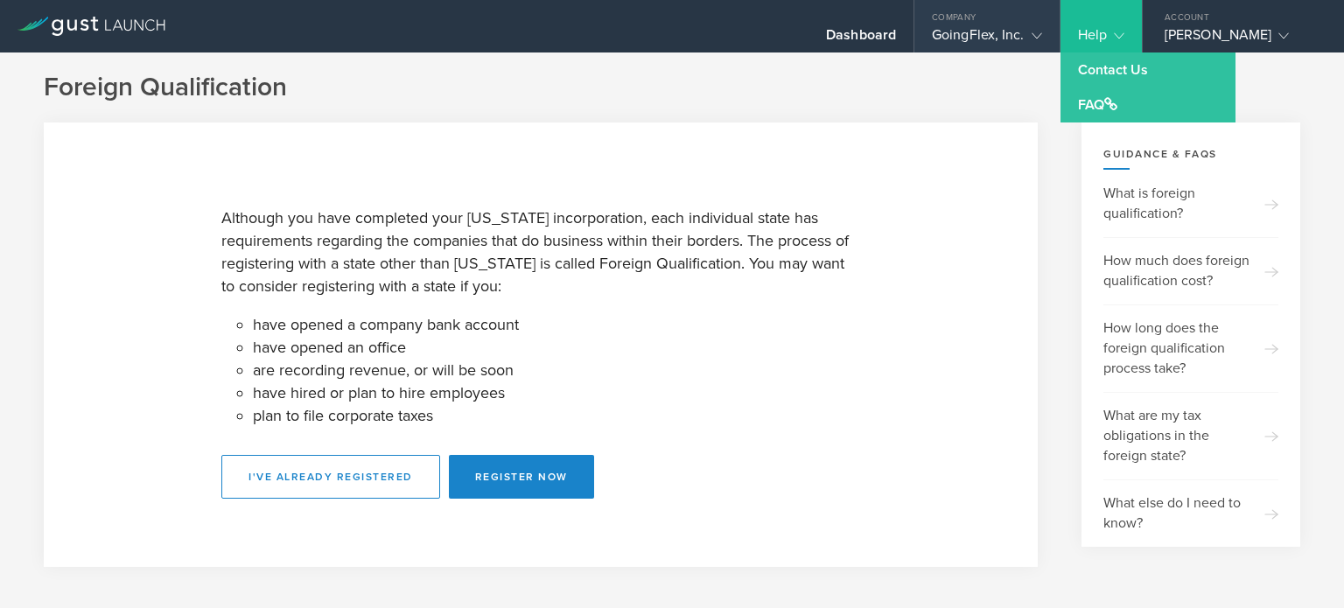
click at [1028, 38] on gust-icon at bounding box center [1034, 35] width 18 height 18
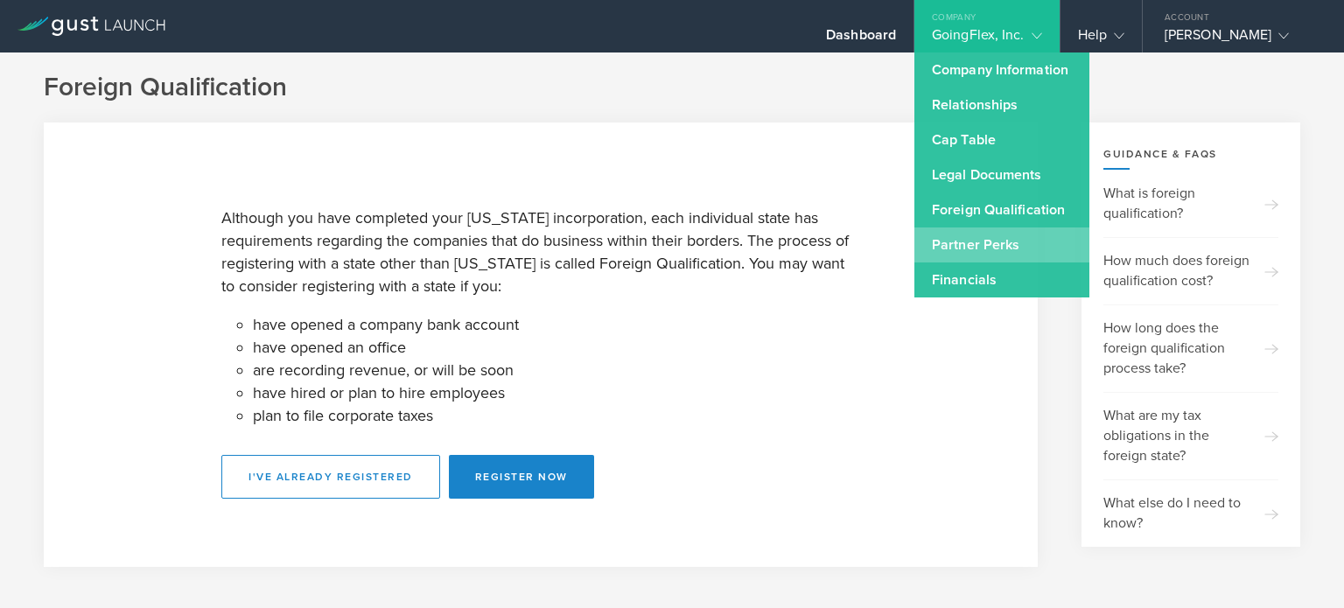
click at [986, 241] on link "Partner Perks" at bounding box center [1002, 245] width 175 height 35
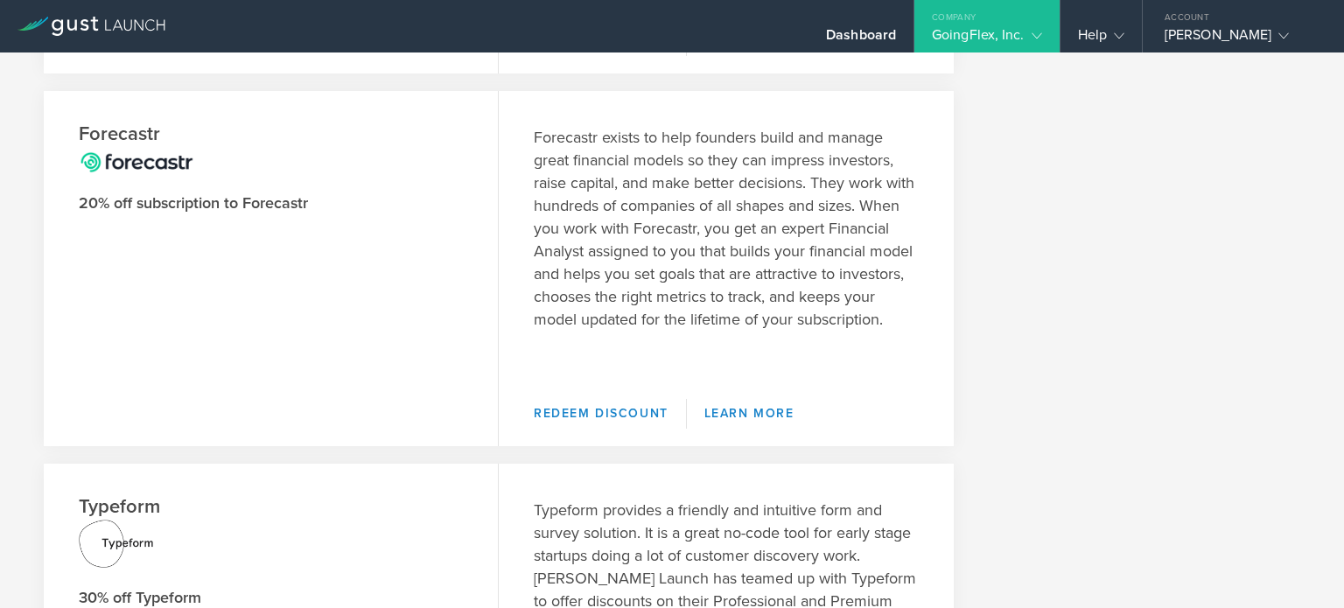
scroll to position [175, 0]
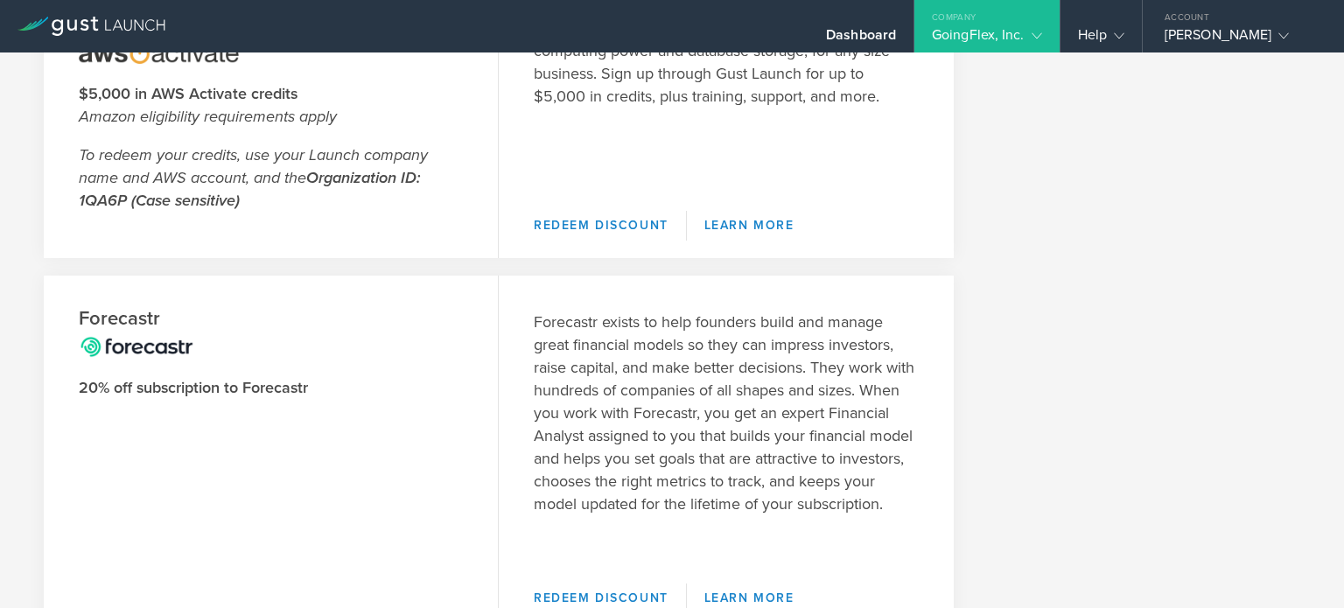
click at [987, 34] on div "GoingFlex, Inc." at bounding box center [987, 39] width 110 height 26
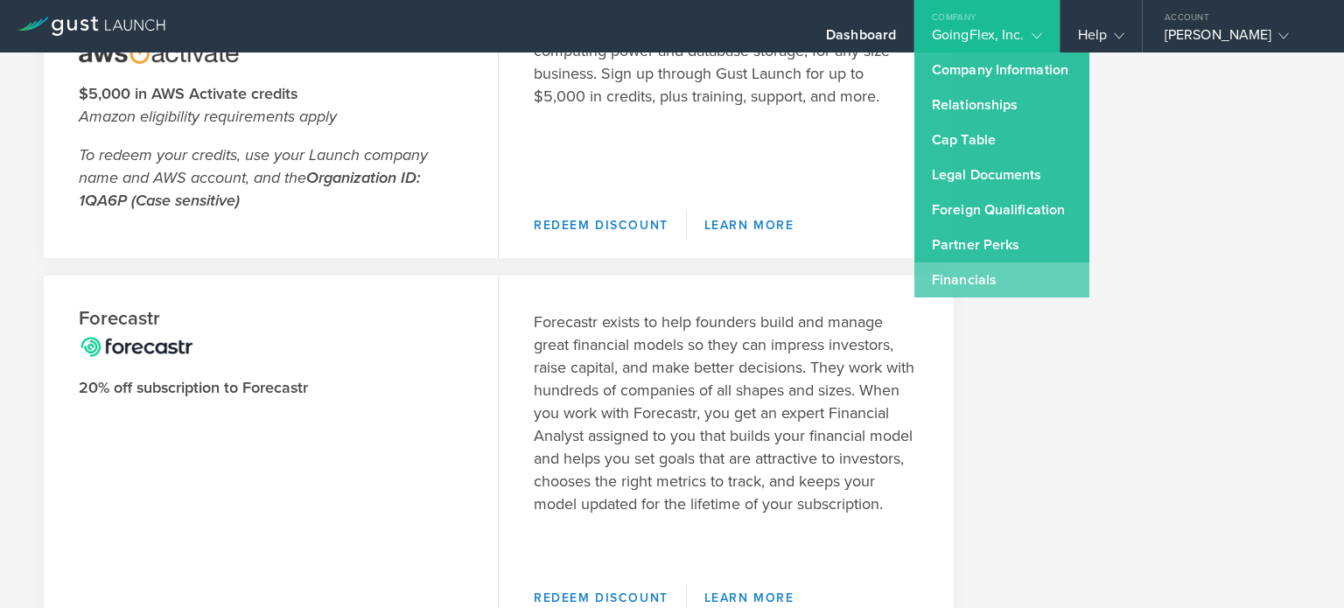
click at [973, 276] on link "Financials" at bounding box center [1002, 280] width 175 height 35
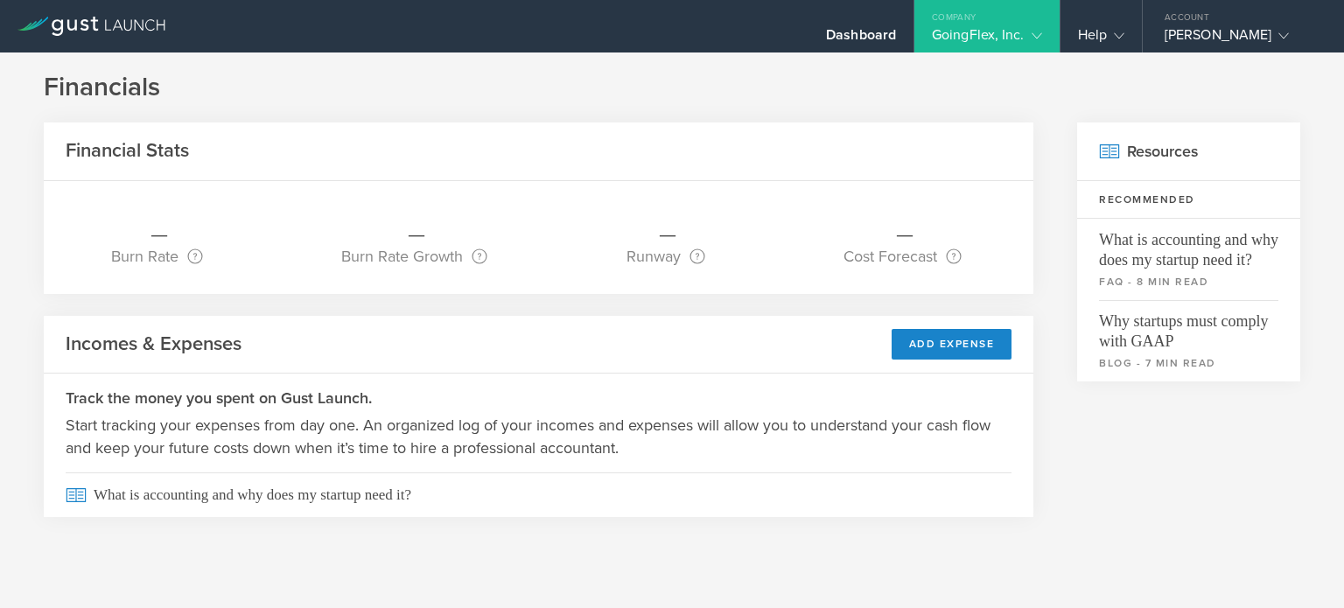
click at [1018, 29] on div "GoingFlex, Inc." at bounding box center [987, 39] width 110 height 26
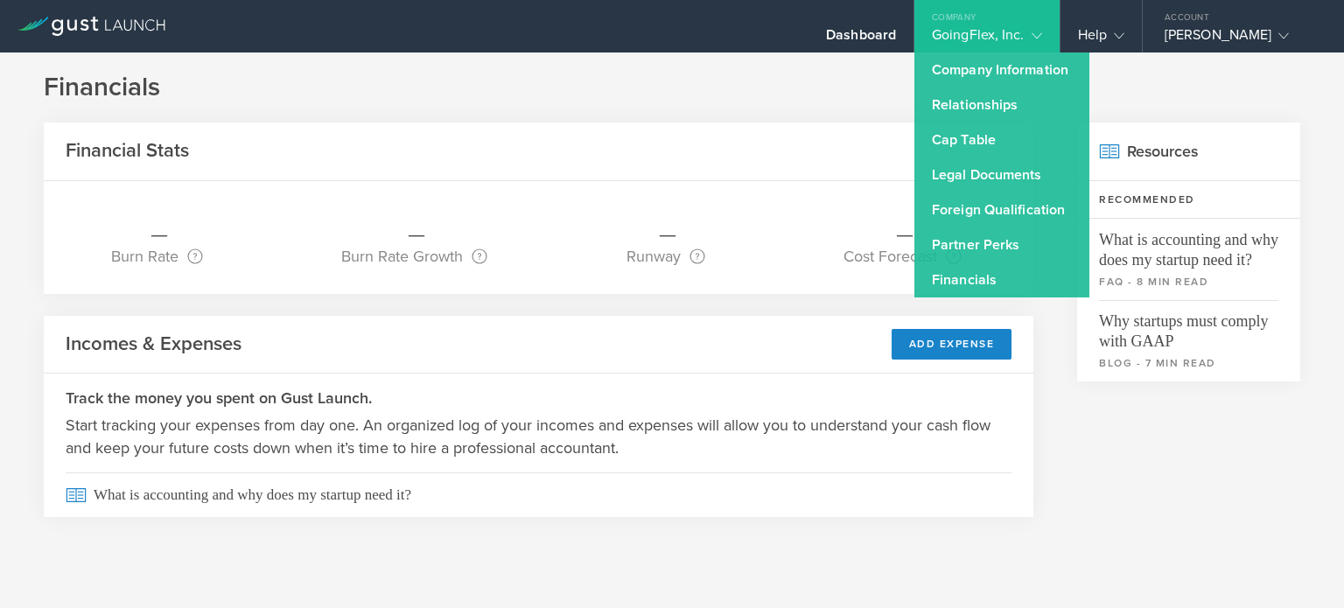
click at [1018, 29] on div "GoingFlex, Inc." at bounding box center [987, 39] width 110 height 26
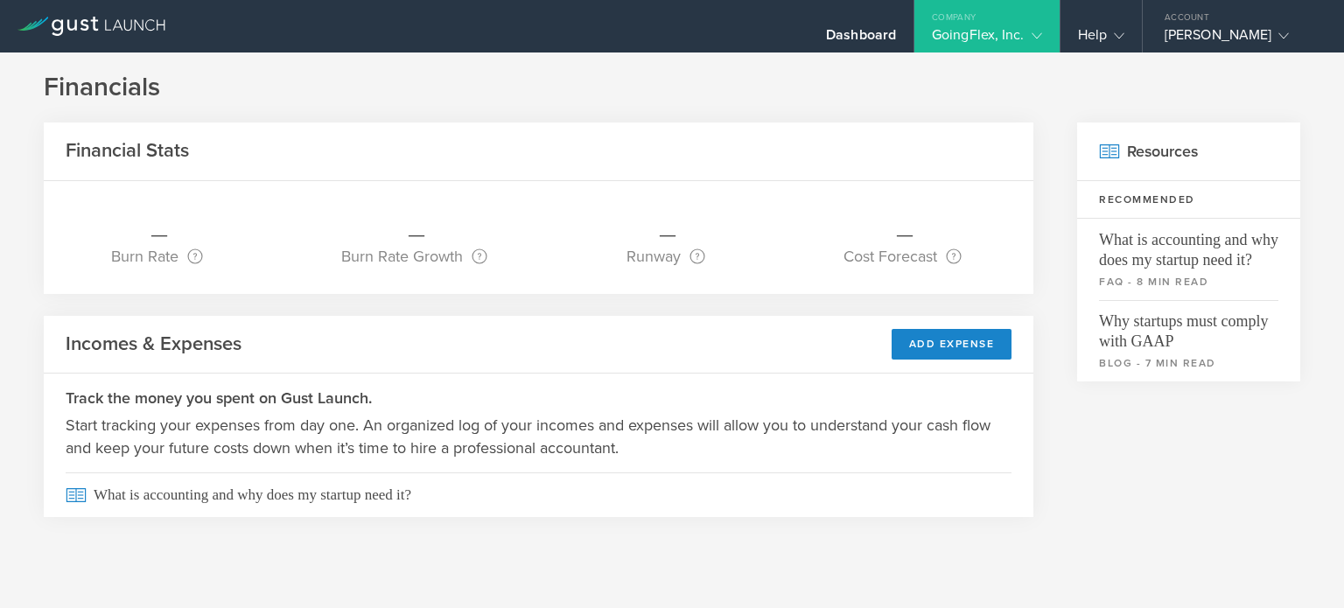
click at [1000, 21] on div "Company" at bounding box center [987, 13] width 145 height 26
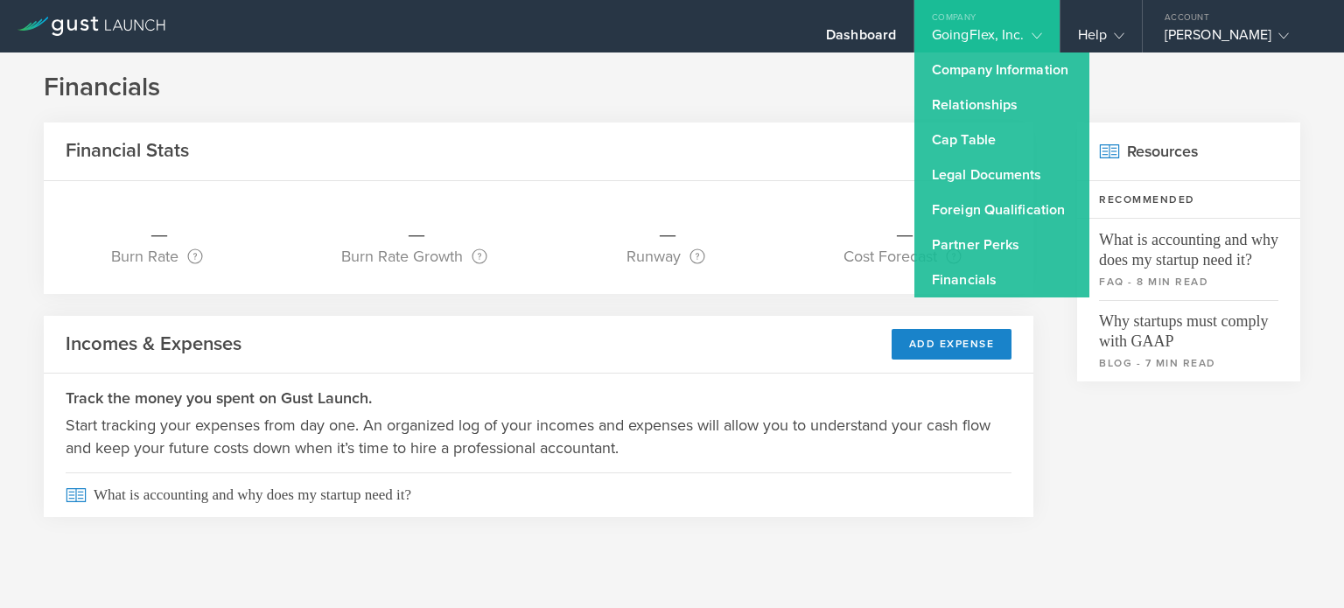
click at [1095, 408] on div "Resources Recommended What is accounting and why does my startup need it? FAQ -…" at bounding box center [1188, 331] width 223 height 417
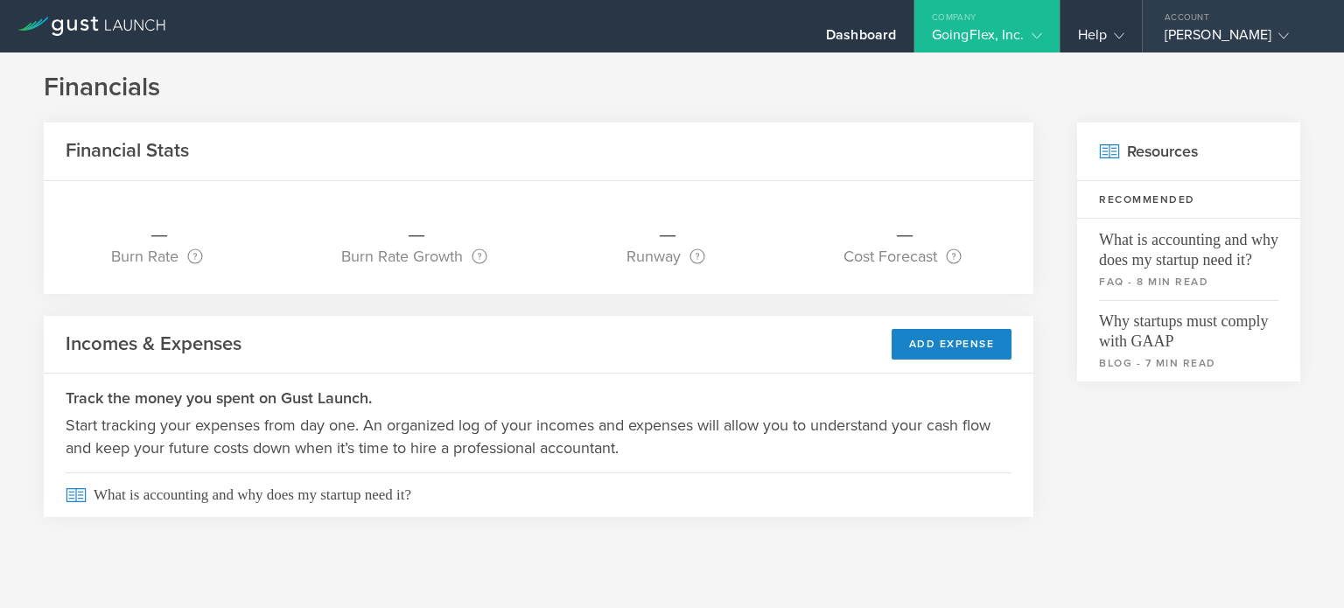
click at [1174, 29] on div "Xin Fan" at bounding box center [1239, 39] width 149 height 26
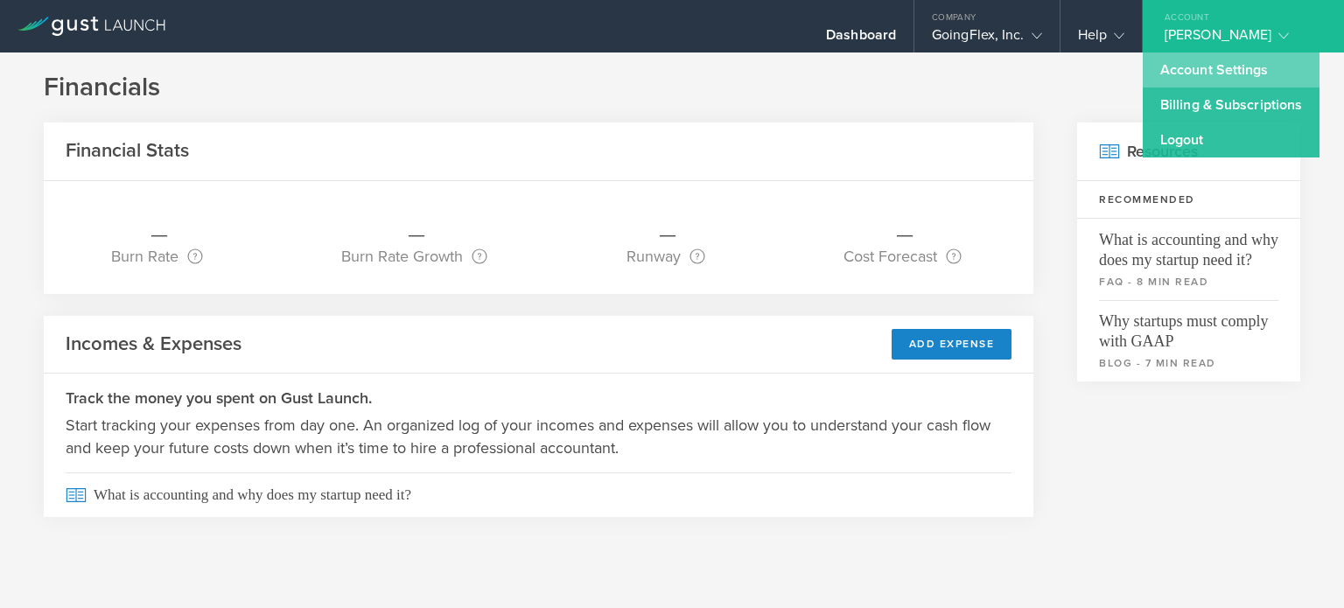
click at [1247, 72] on link "Account Settings" at bounding box center [1231, 70] width 177 height 35
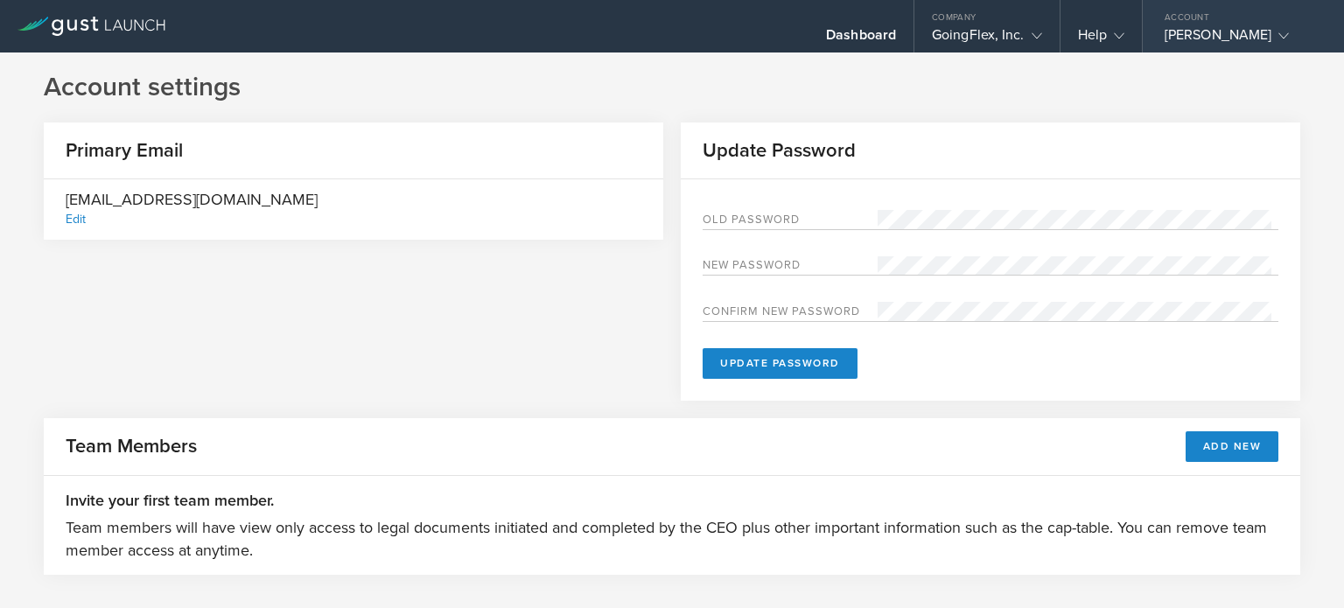
click at [1203, 32] on div "Xin Fan" at bounding box center [1239, 39] width 149 height 26
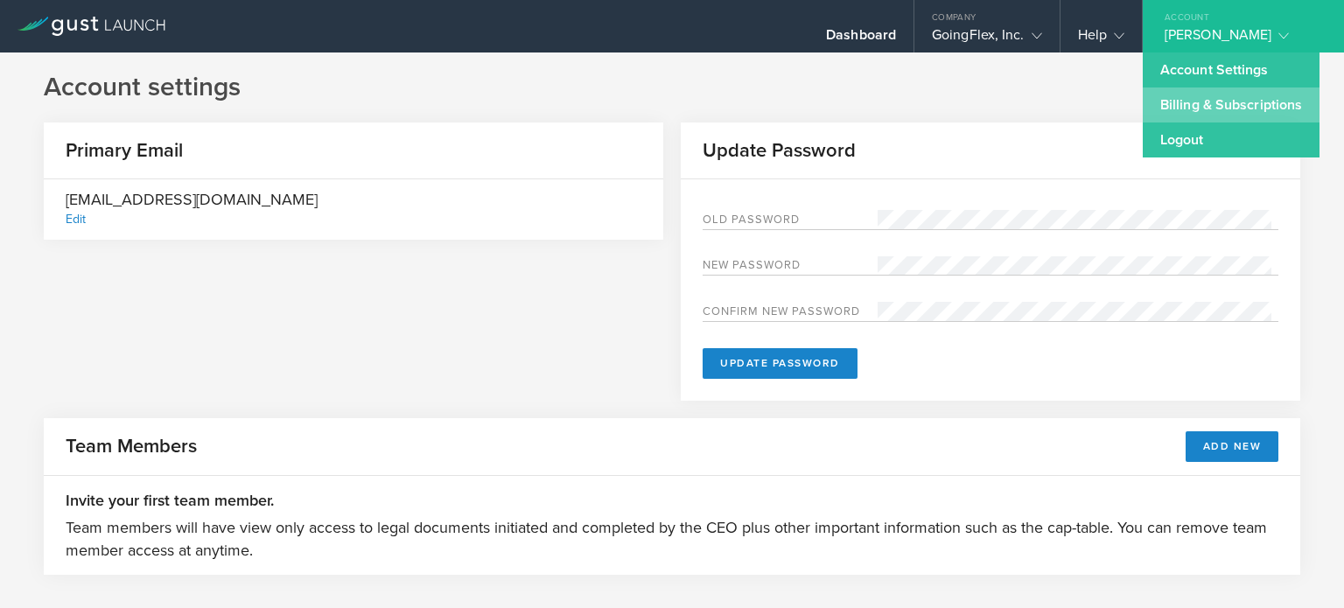
click at [1211, 101] on link "Billing & Subscriptions" at bounding box center [1231, 105] width 177 height 35
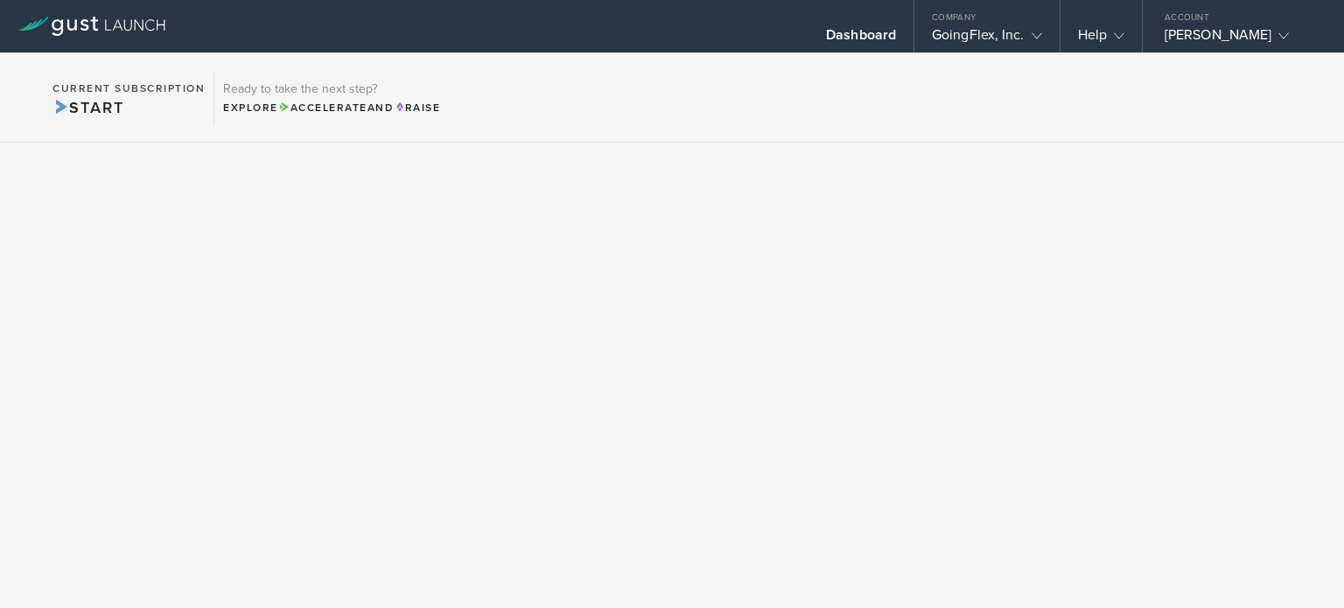
click at [96, 105] on span "Start" at bounding box center [88, 107] width 71 height 19
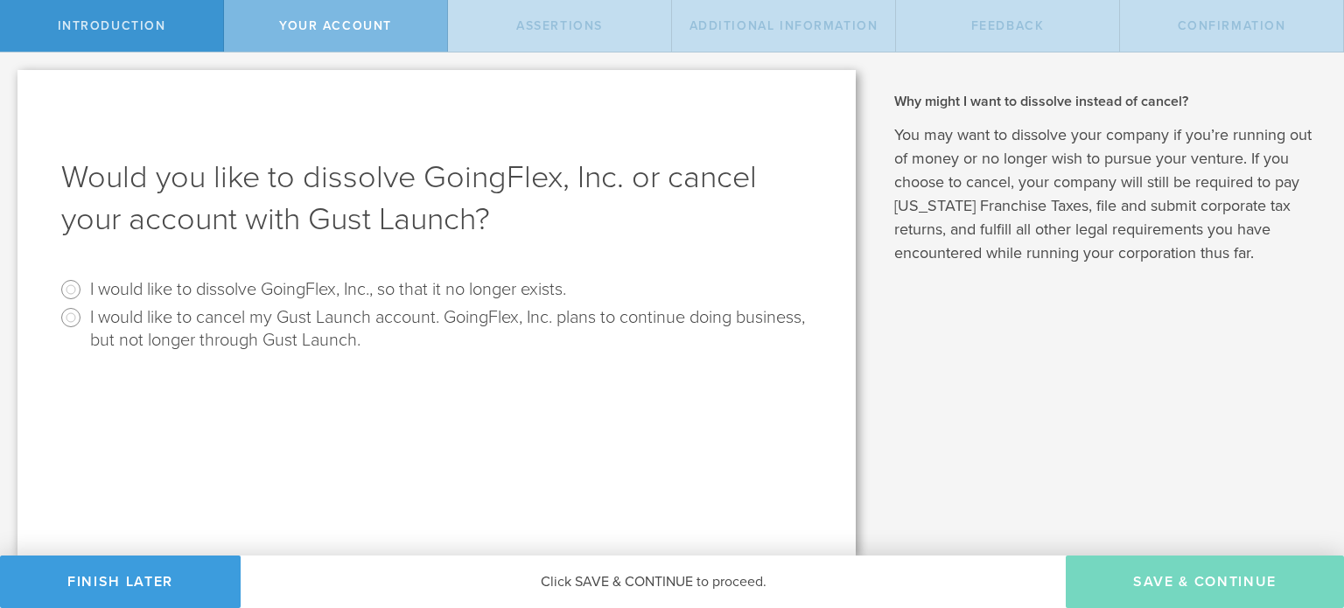
click at [192, 310] on label "I would like to cancel my Gust Launch account. GoingFlex, Inc. plans to continu…" at bounding box center [449, 328] width 718 height 48
click at [85, 310] on input "I would like to cancel my Gust Launch account. GoingFlex, Inc. plans to continu…" at bounding box center [71, 318] width 28 height 28
radio input "true"
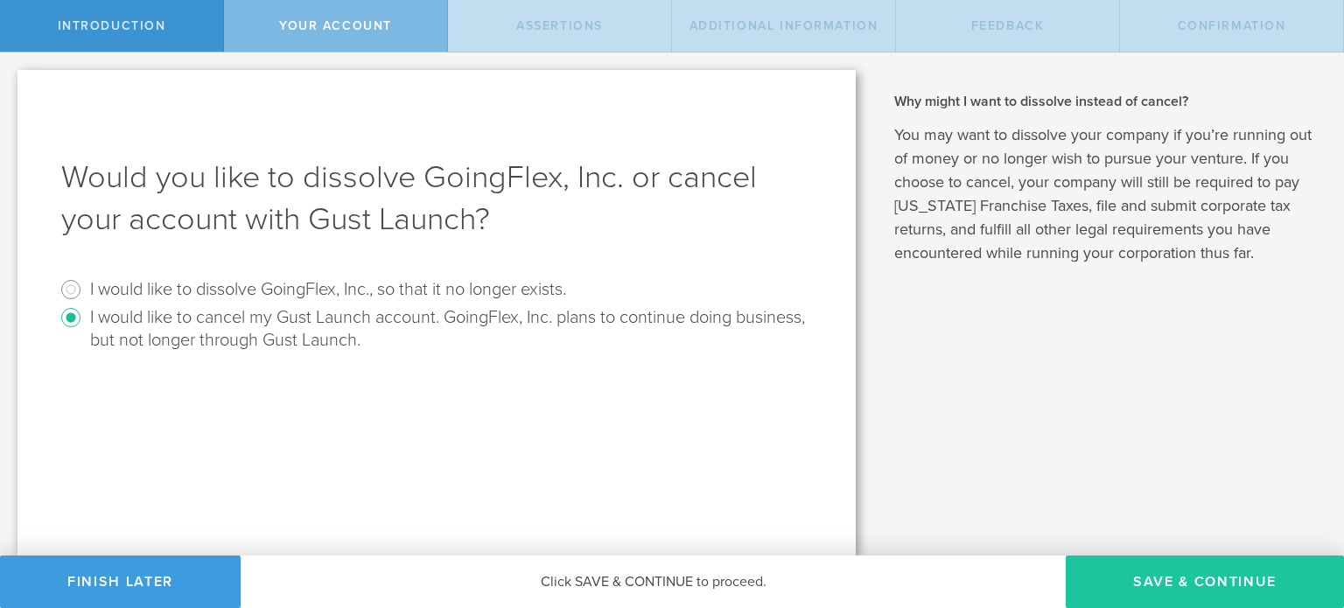
click at [1169, 562] on button "Save & Continue" at bounding box center [1205, 582] width 278 height 53
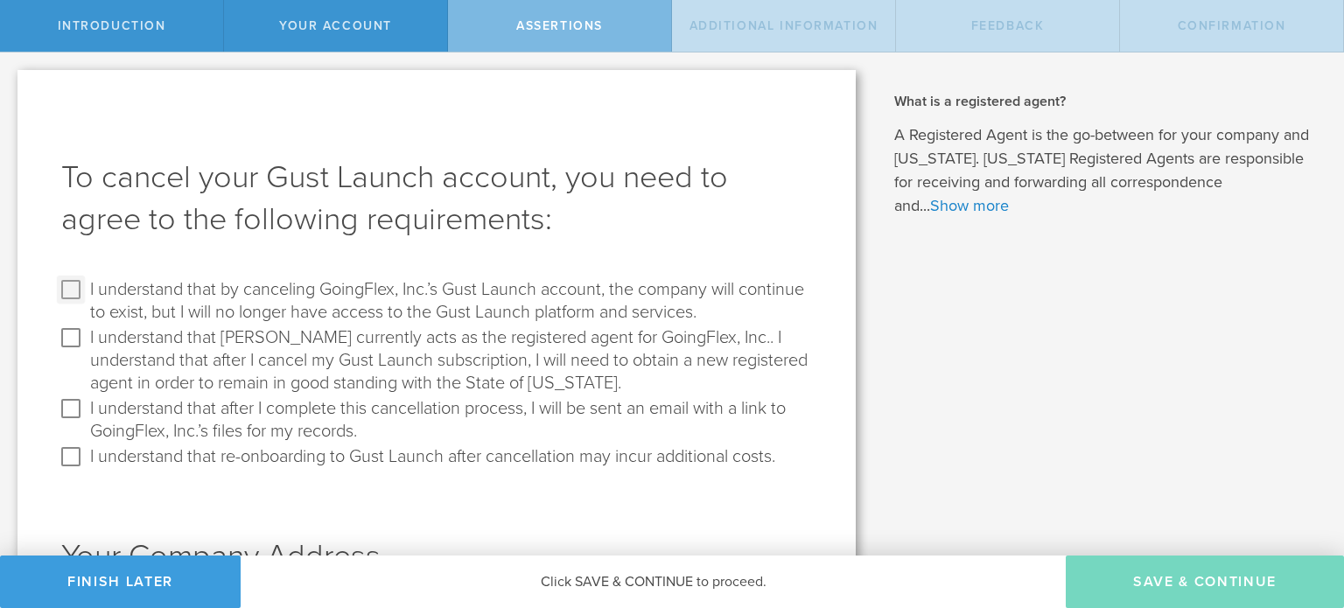
click at [81, 286] on input "I understand that by canceling GoingFlex, Inc.’s Gust Launch account, the compa…" at bounding box center [71, 290] width 28 height 28
checkbox input "true"
click at [63, 334] on input "I understand that [PERSON_NAME] currently acts as the registered agent for Goin…" at bounding box center [71, 338] width 28 height 28
checkbox input "true"
click at [75, 412] on input "I understand that after I complete this cancellation process, I will be sent an…" at bounding box center [71, 409] width 28 height 28
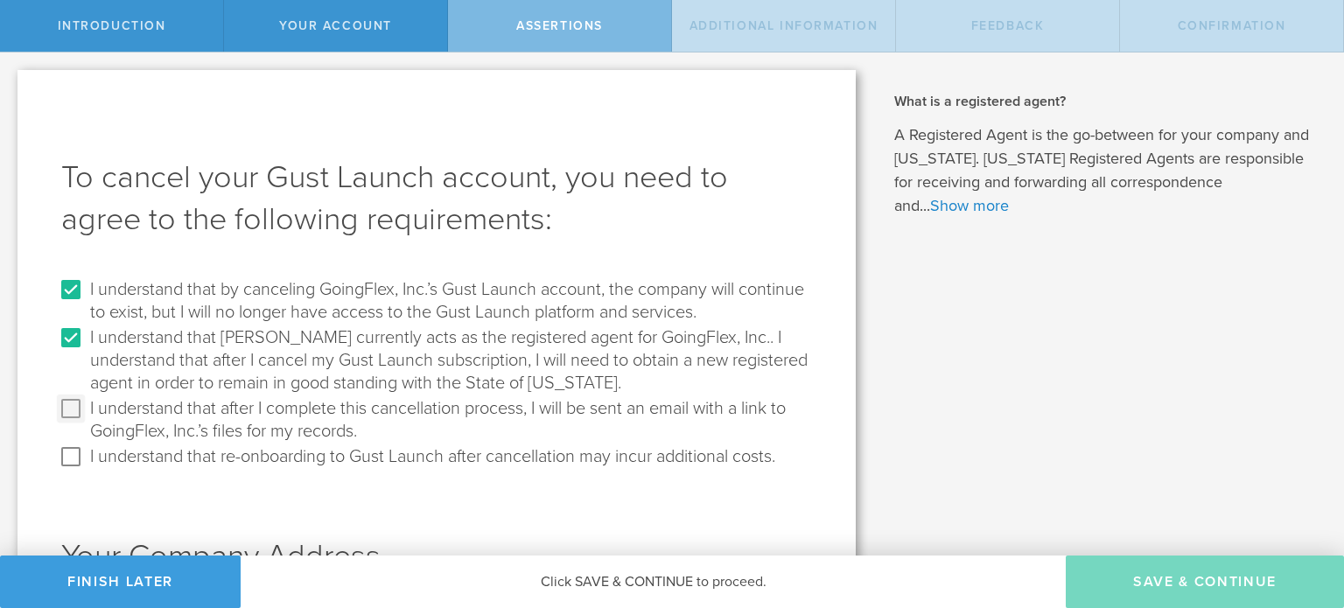
checkbox input "true"
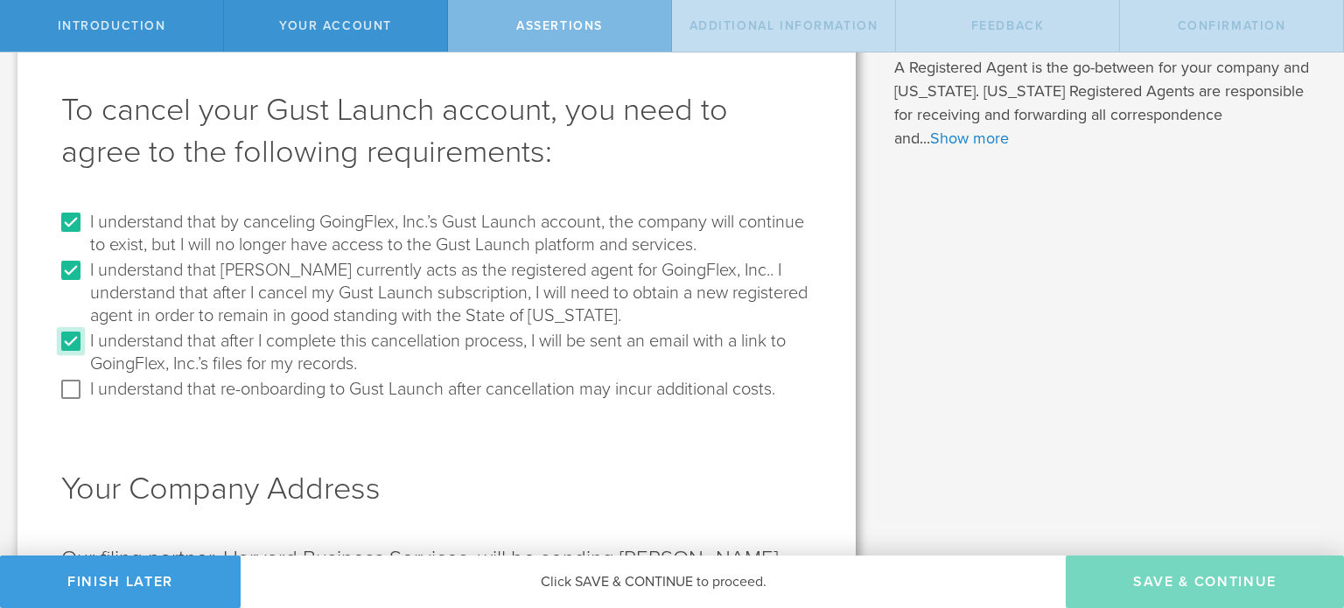
scroll to position [175, 0]
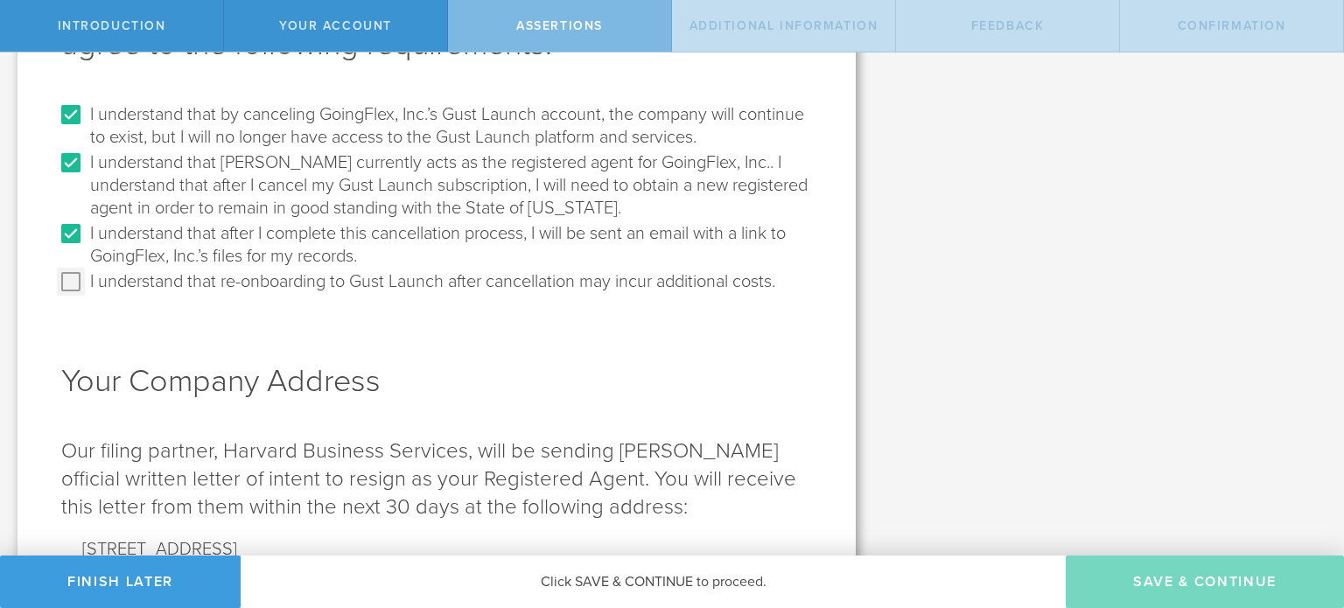
click at [78, 278] on input "I understand that re-onboarding to Gust Launch after cancellation may incur add…" at bounding box center [71, 282] width 28 height 28
checkbox input "true"
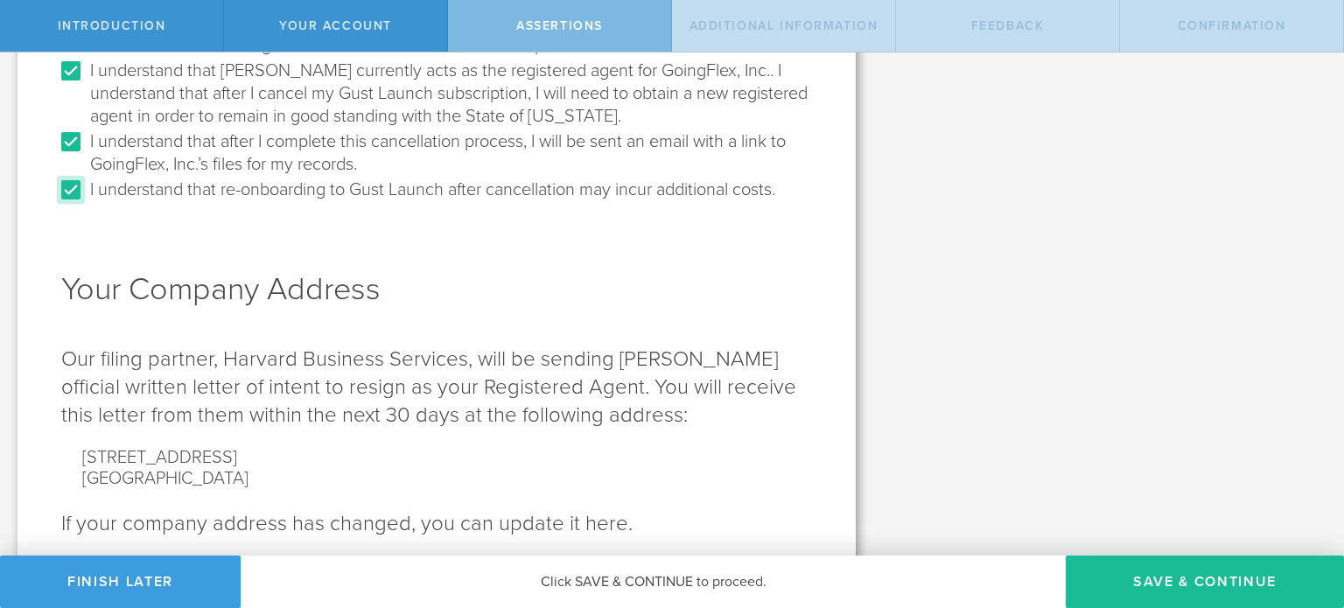
scroll to position [350, 0]
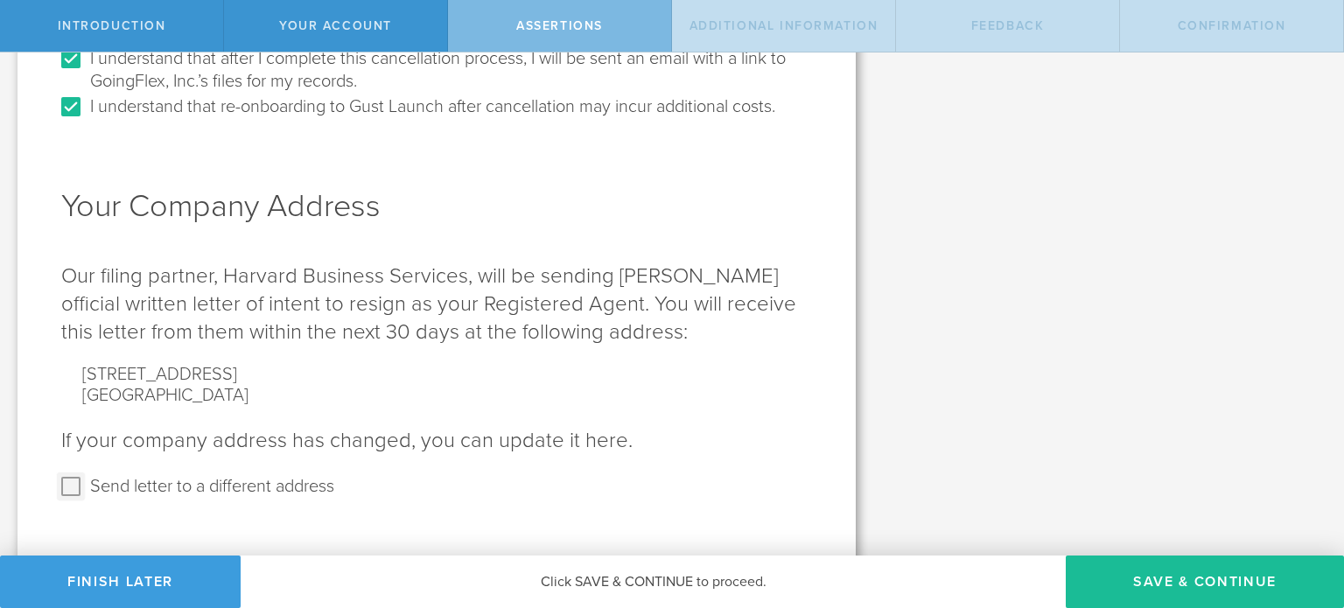
click at [67, 474] on input "Send letter to a different address" at bounding box center [71, 487] width 28 height 28
checkbox input "true"
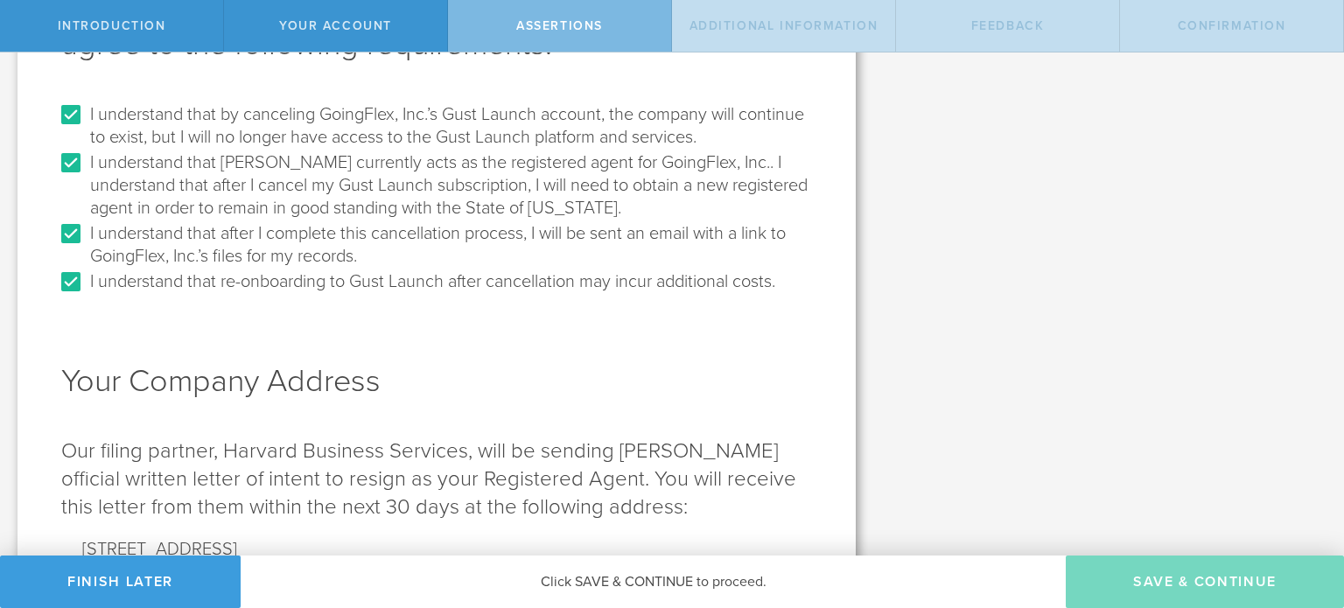
scroll to position [0, 0]
